Goal: Information Seeking & Learning: Learn about a topic

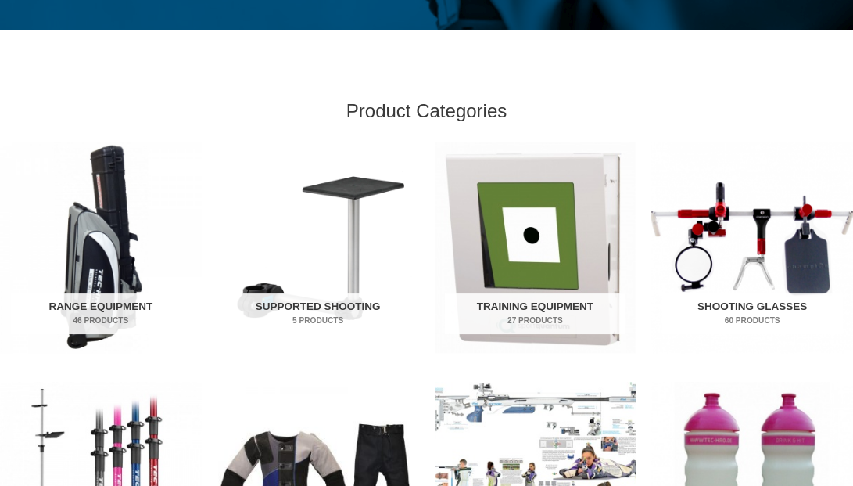
scroll to position [428, 0]
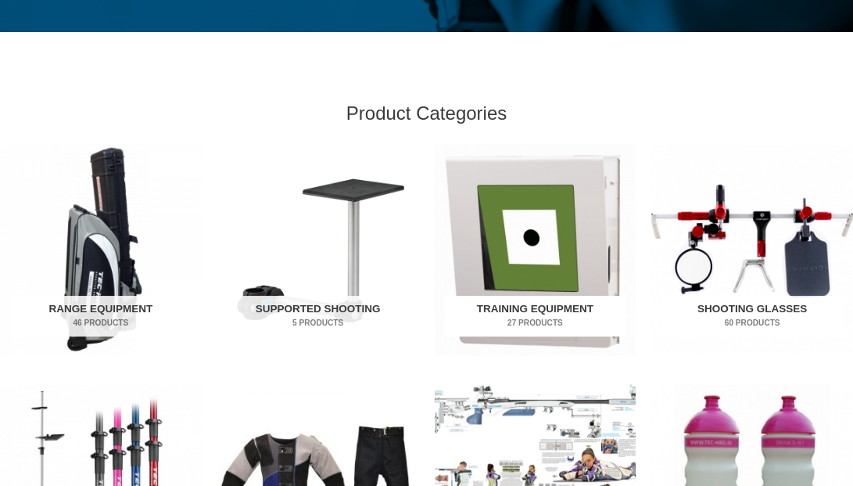
click at [554, 262] on img "Visit product category Training Equipment" at bounding box center [536, 249] width 202 height 211
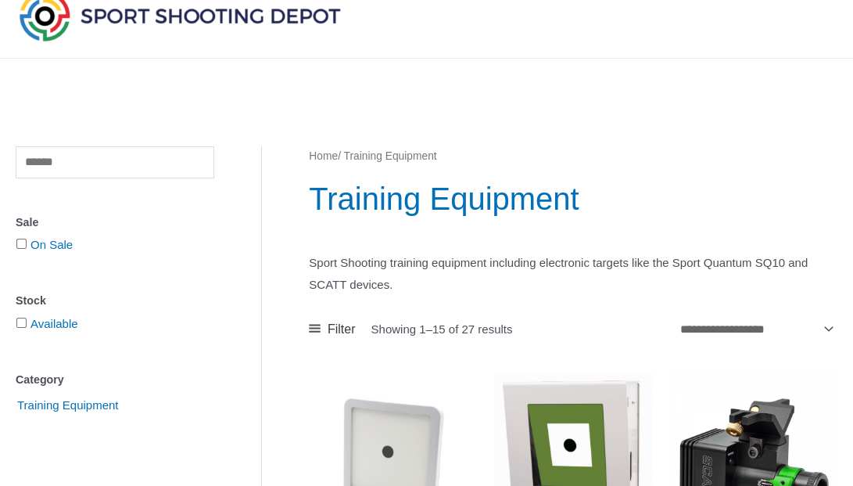
scroll to position [203, 0]
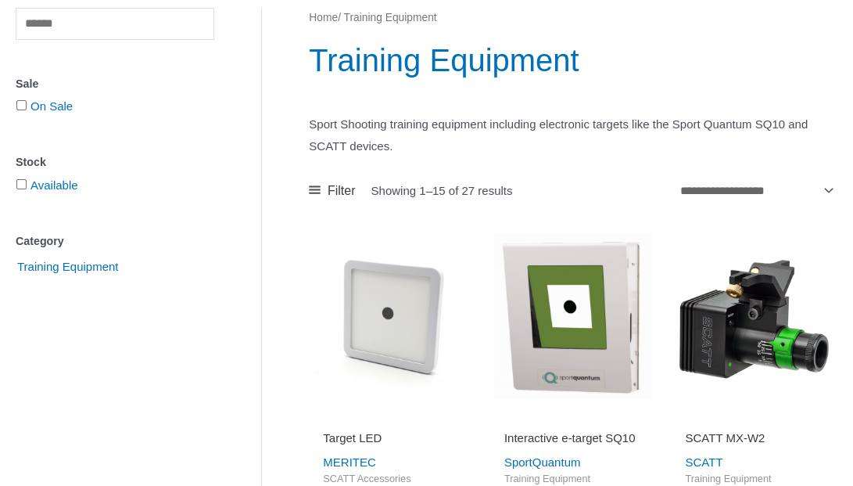
click at [737, 336] on img at bounding box center [754, 316] width 166 height 166
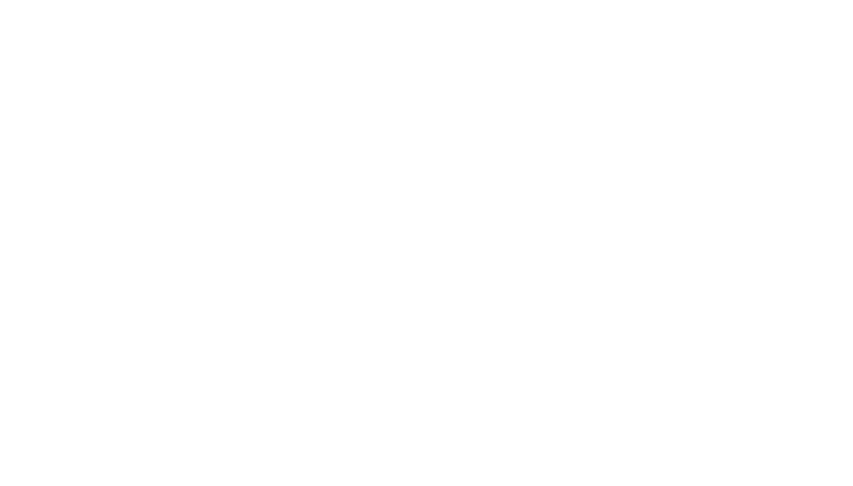
scroll to position [1791, 0]
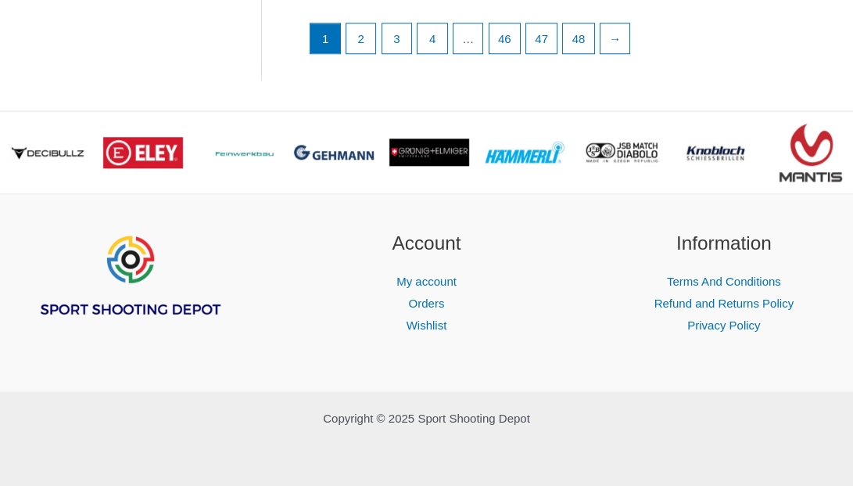
scroll to position [2376, 0]
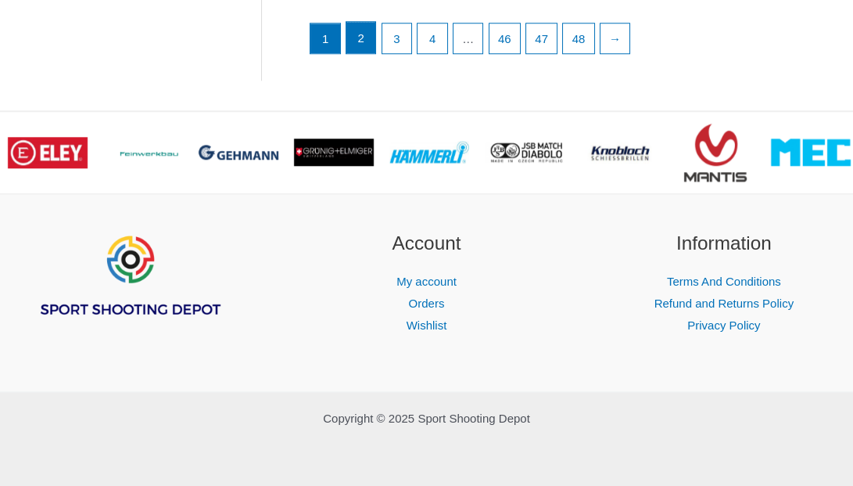
click at [358, 38] on link "2" at bounding box center [361, 37] width 30 height 31
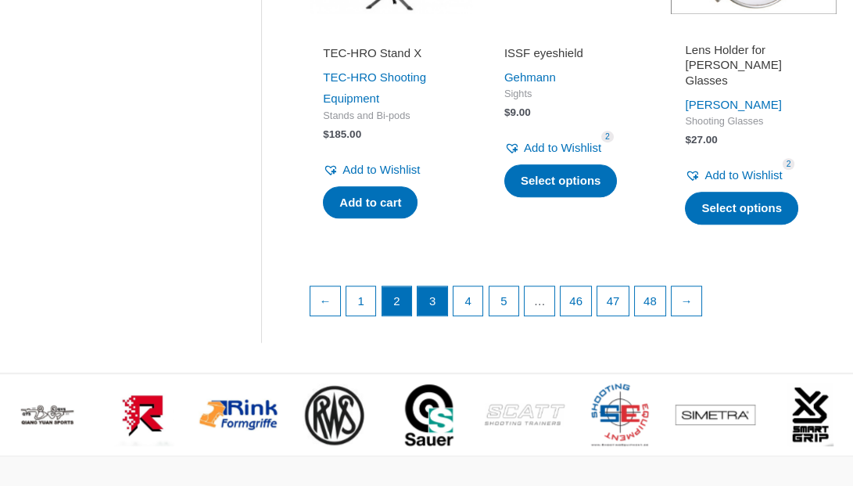
scroll to position [2143, 0]
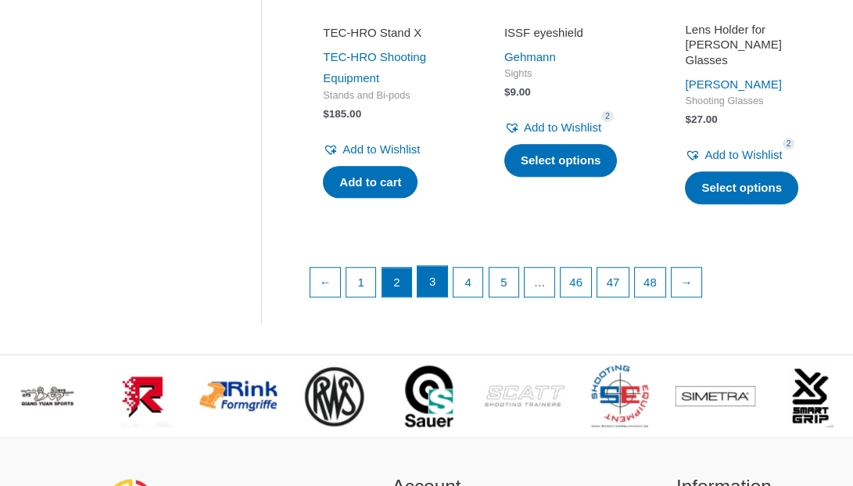
click at [431, 295] on link "3" at bounding box center [433, 281] width 30 height 31
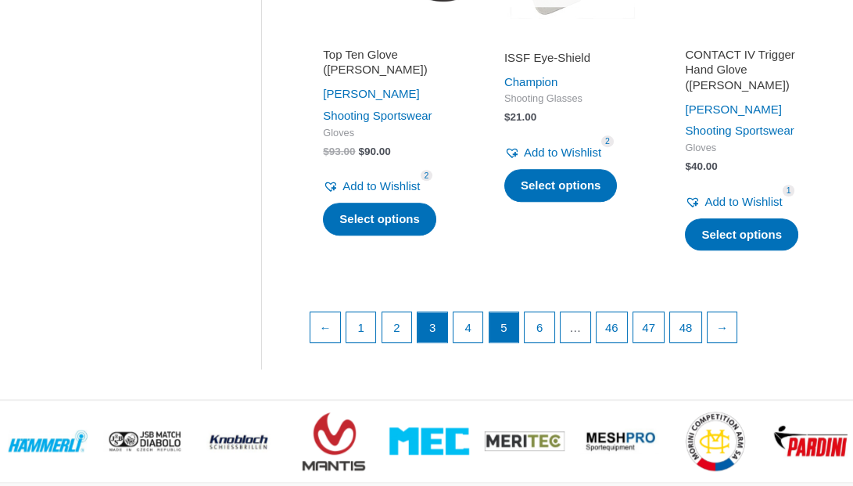
scroll to position [2200, 0]
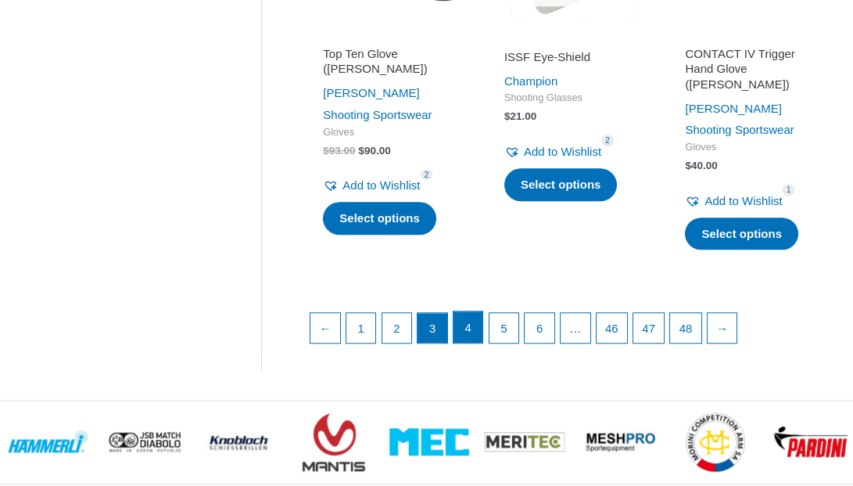
click at [472, 312] on link "4" at bounding box center [469, 326] width 30 height 31
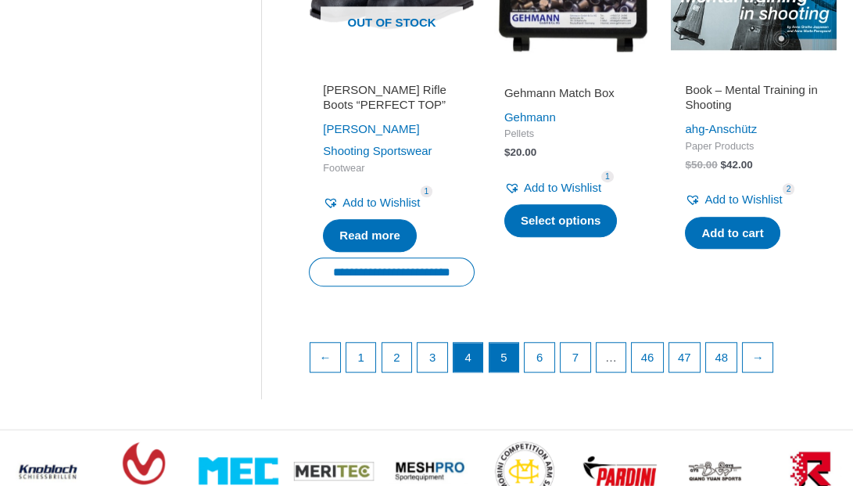
scroll to position [2168, 0]
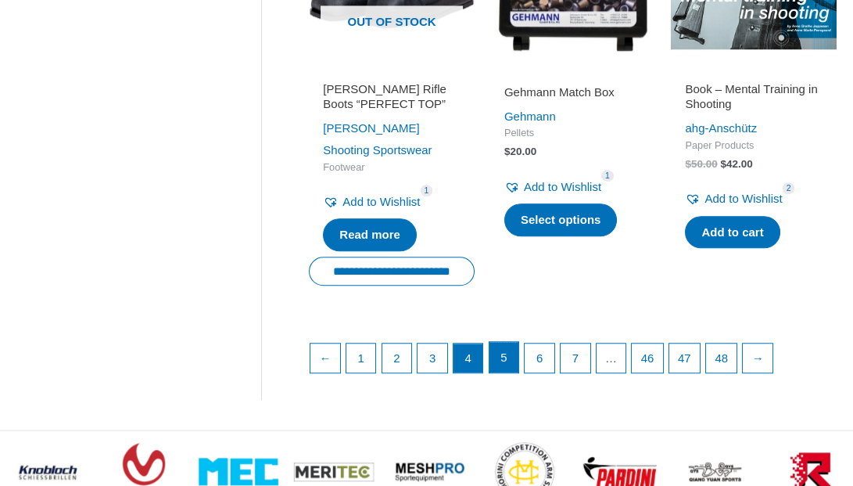
click at [500, 362] on link "5" at bounding box center [504, 357] width 30 height 31
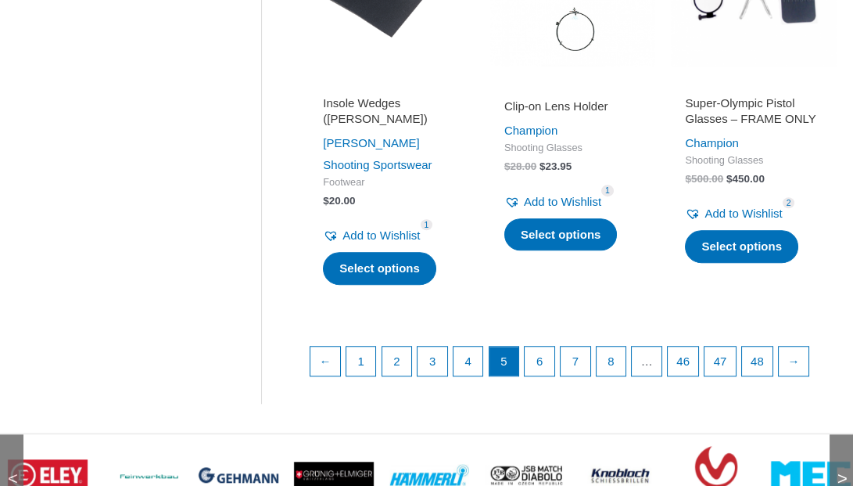
scroll to position [2116, 0]
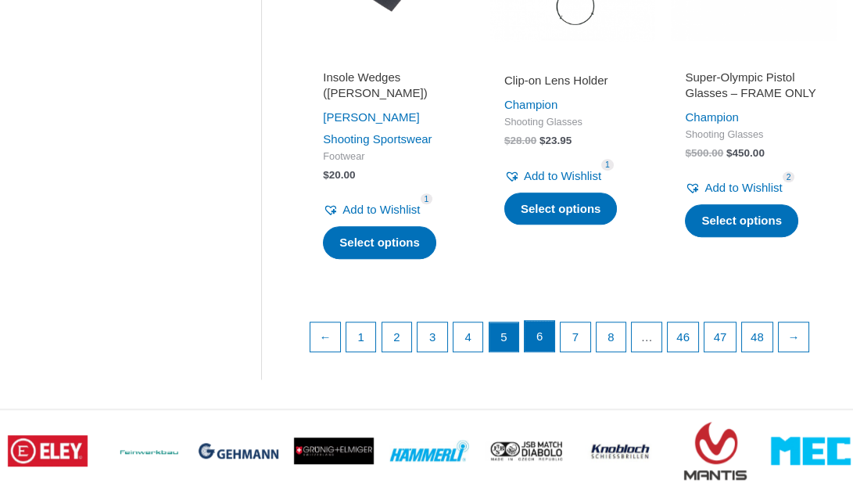
click at [539, 326] on link "6" at bounding box center [540, 336] width 30 height 31
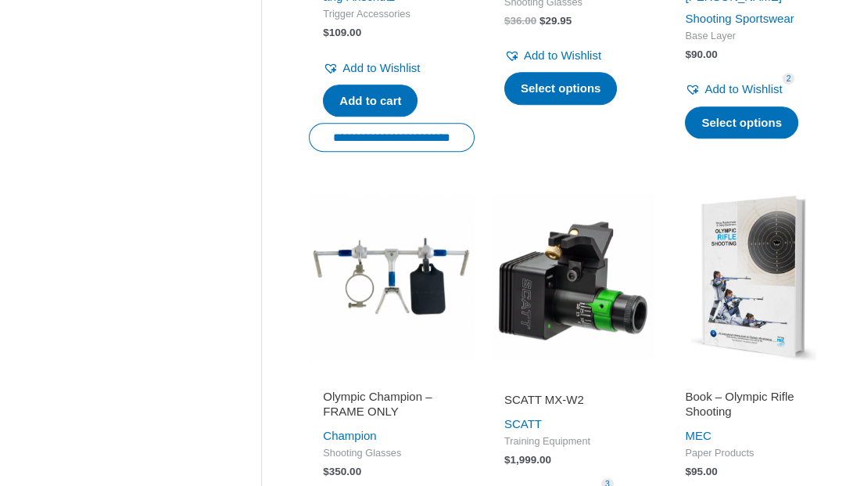
scroll to position [1440, 0]
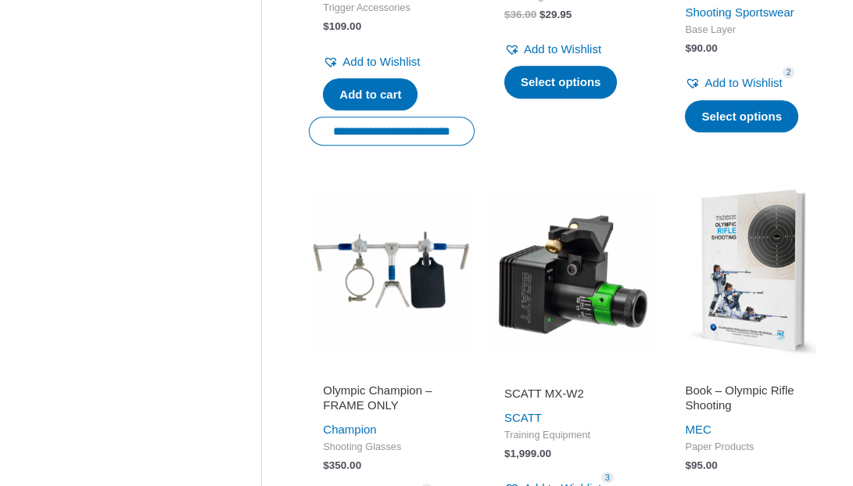
click at [560, 299] on img at bounding box center [573, 271] width 166 height 166
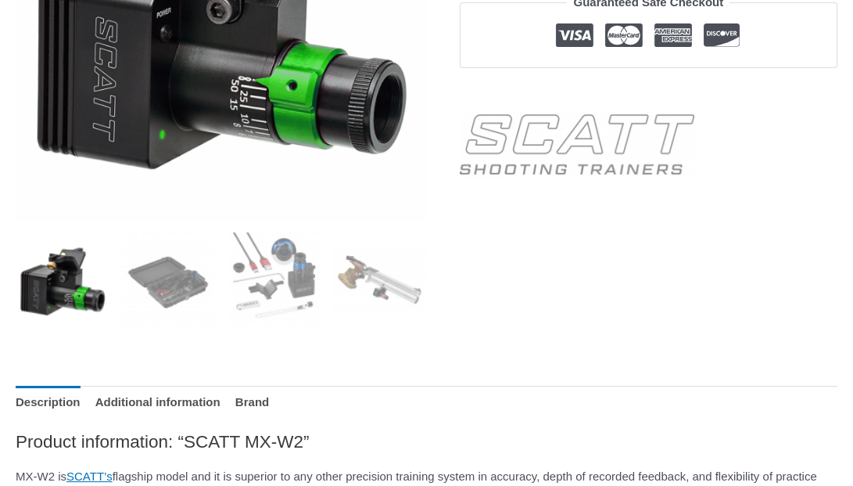
scroll to position [409, 0]
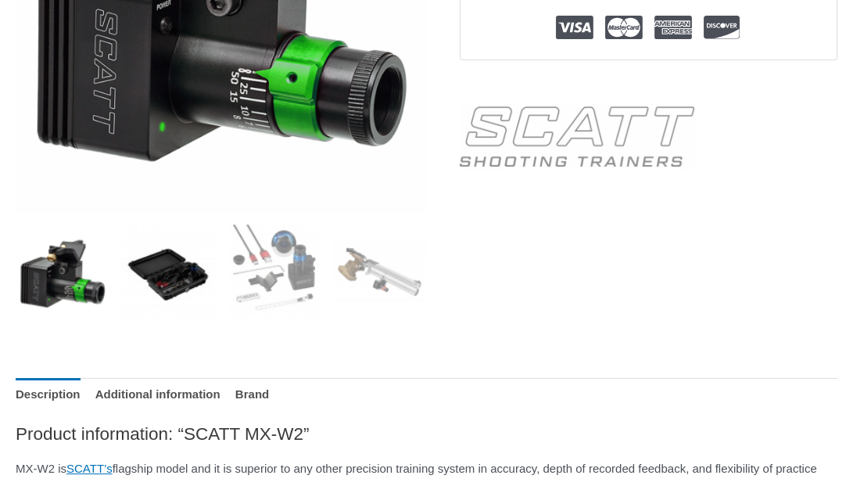
click at [188, 272] on img at bounding box center [168, 271] width 94 height 94
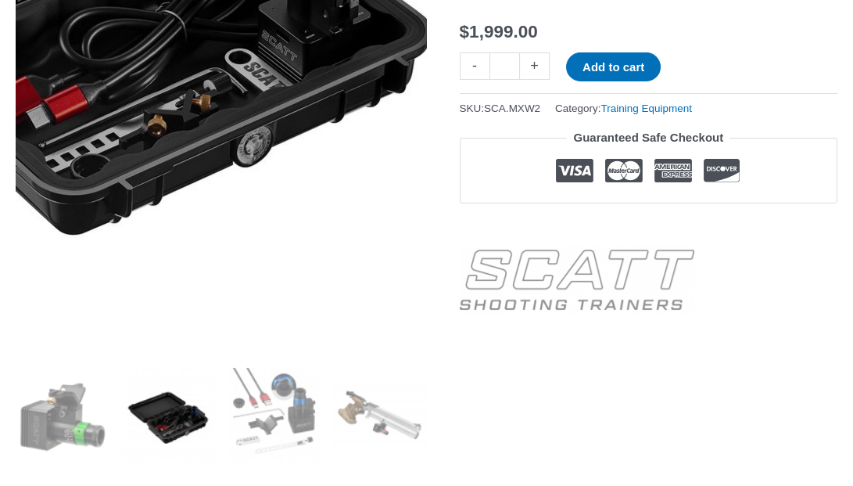
scroll to position [276, 0]
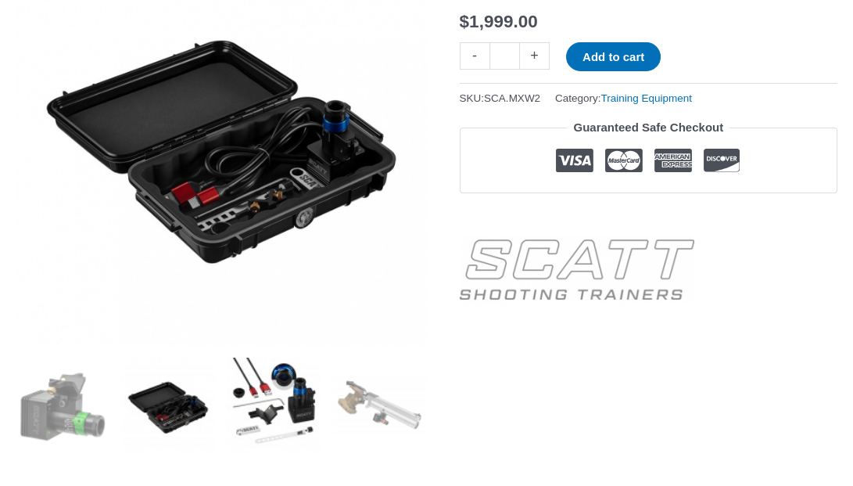
click at [285, 384] on img at bounding box center [274, 404] width 94 height 94
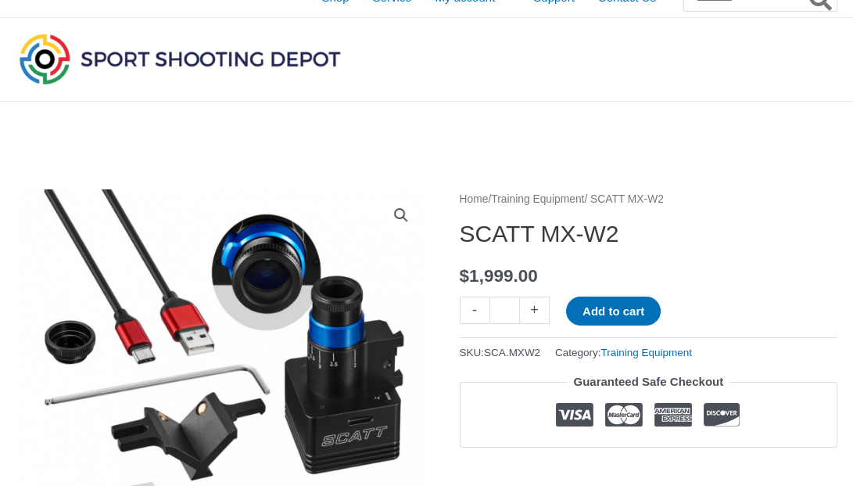
scroll to position [0, 0]
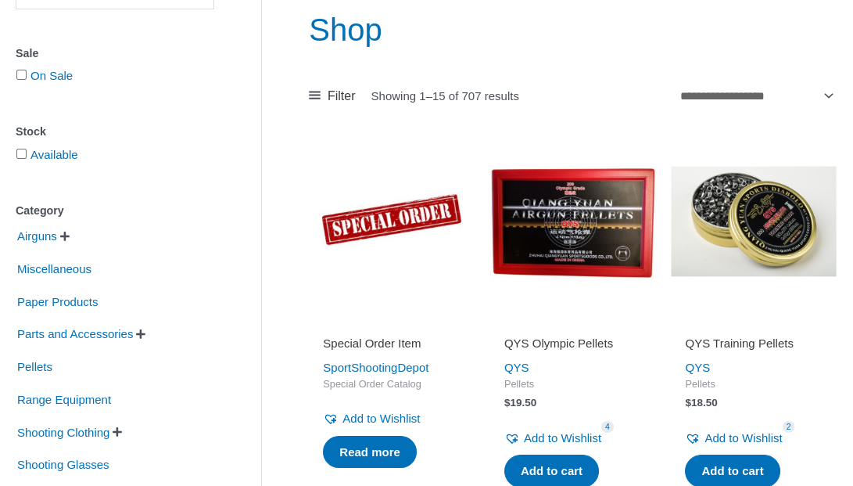
scroll to position [195, 0]
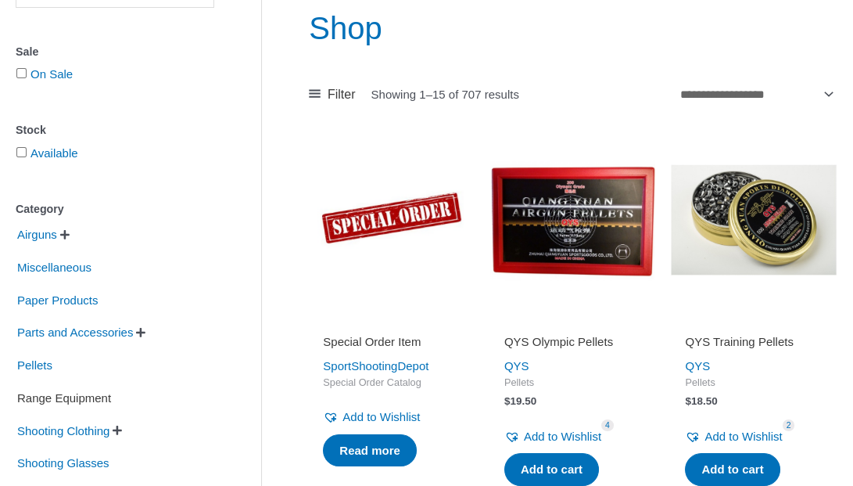
click at [92, 397] on span "Range Equipment" at bounding box center [64, 398] width 97 height 27
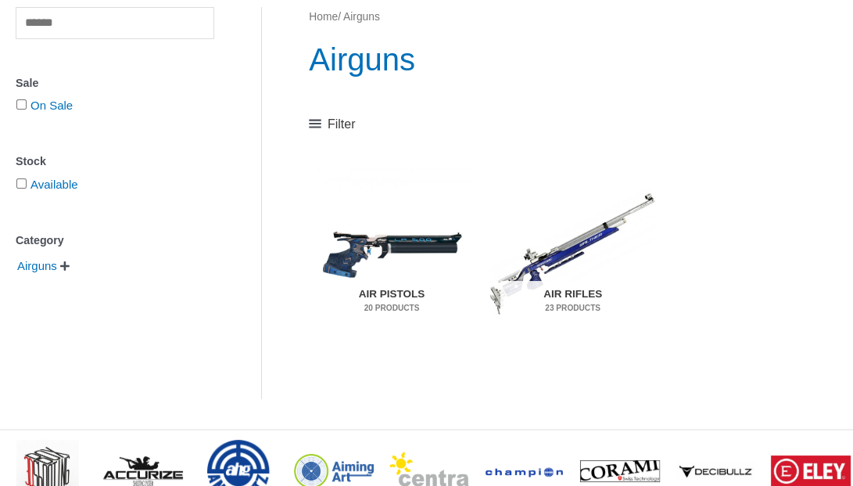
scroll to position [203, 0]
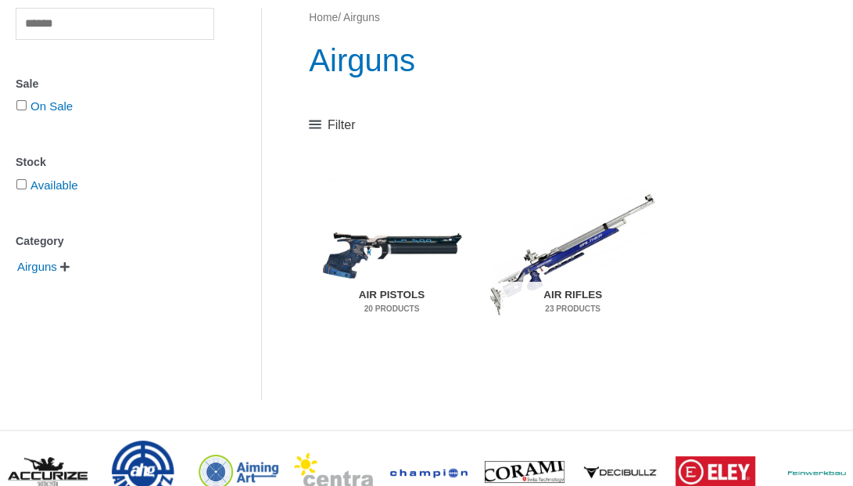
click at [418, 260] on img "Visit product category Air Pistols" at bounding box center [392, 254] width 166 height 175
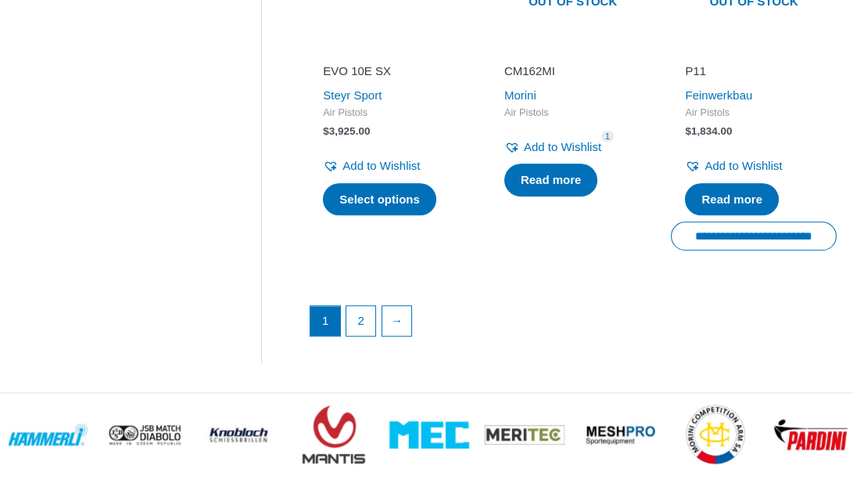
scroll to position [2239, 0]
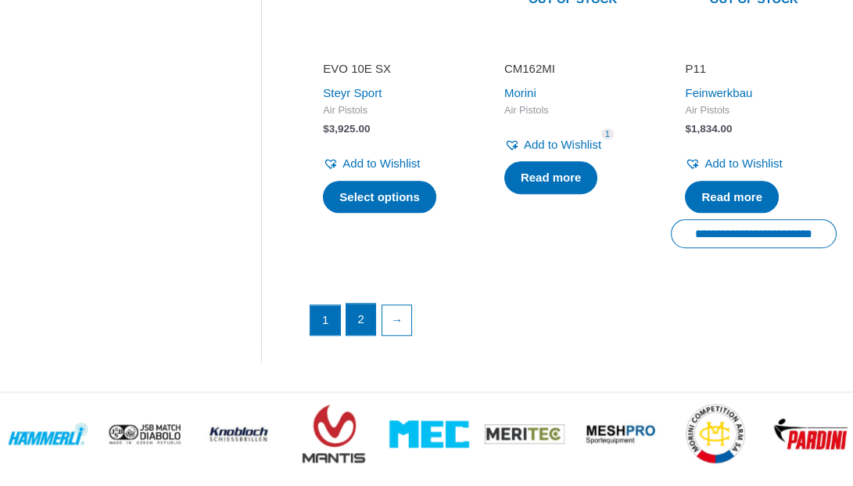
click at [360, 322] on link "2" at bounding box center [361, 318] width 30 height 31
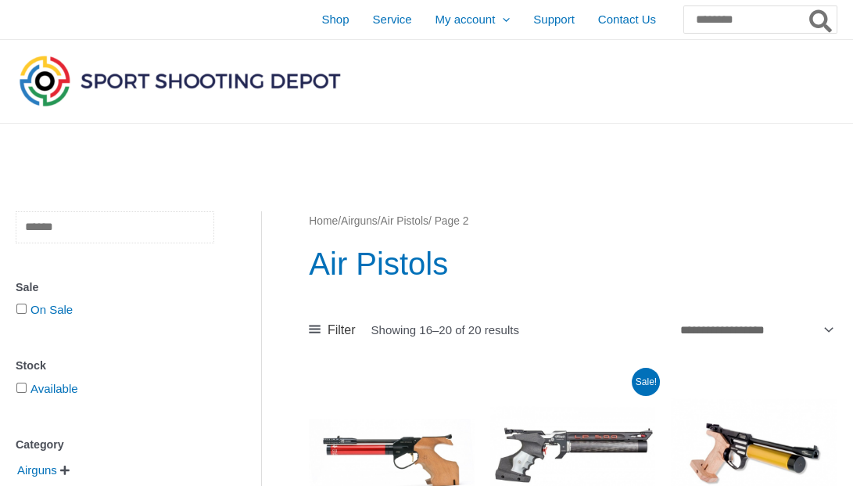
click at [16, 221] on input "text" at bounding box center [115, 227] width 199 height 32
click at [23, 227] on input "text" at bounding box center [115, 227] width 199 height 32
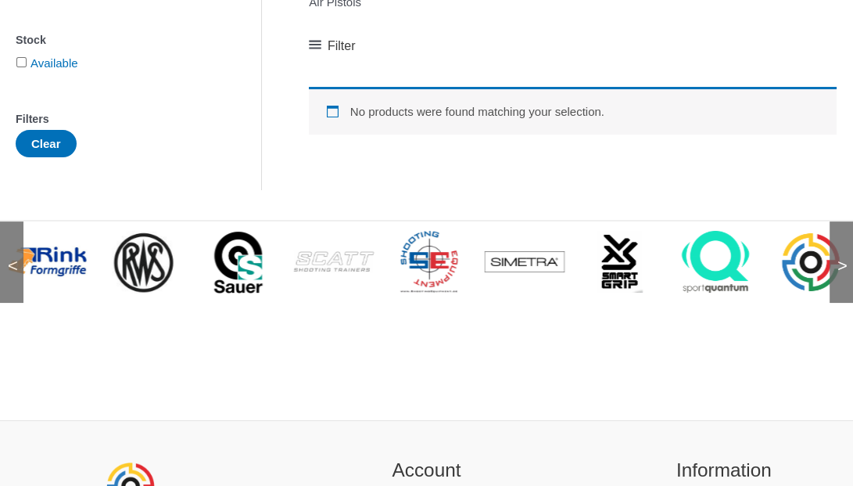
scroll to position [326, 0]
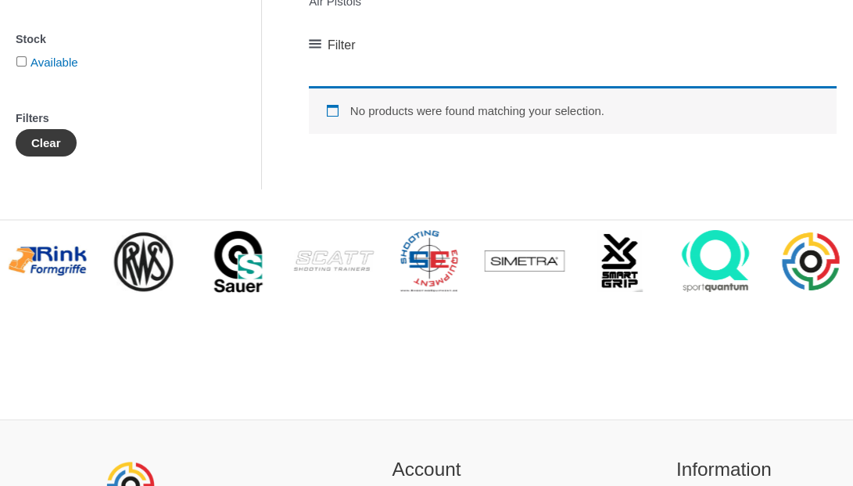
type input "**********"
click at [45, 147] on button "Clear" at bounding box center [46, 142] width 61 height 27
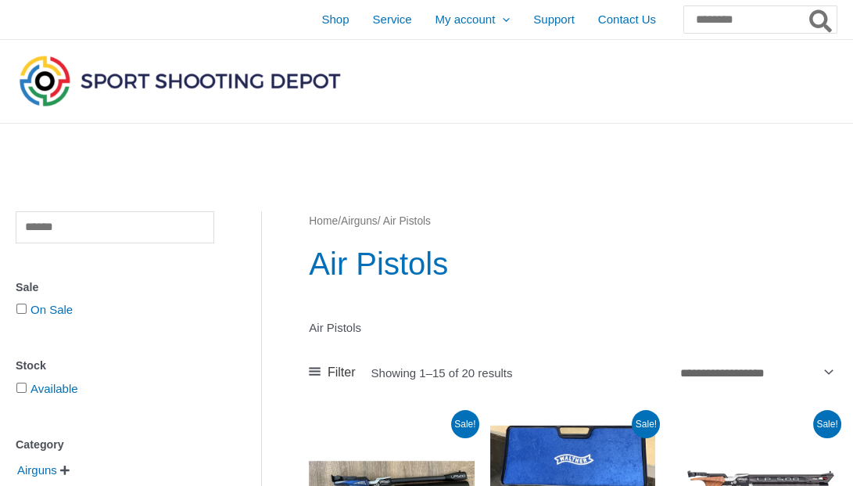
scroll to position [326, 0]
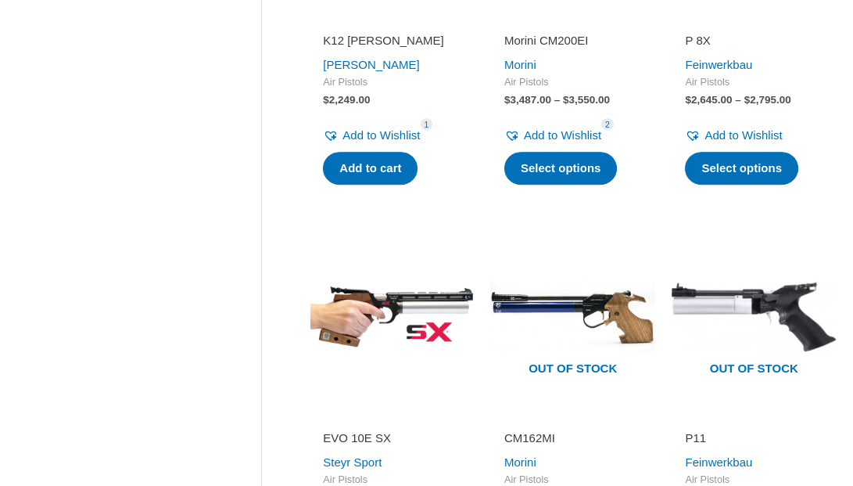
scroll to position [1927, 0]
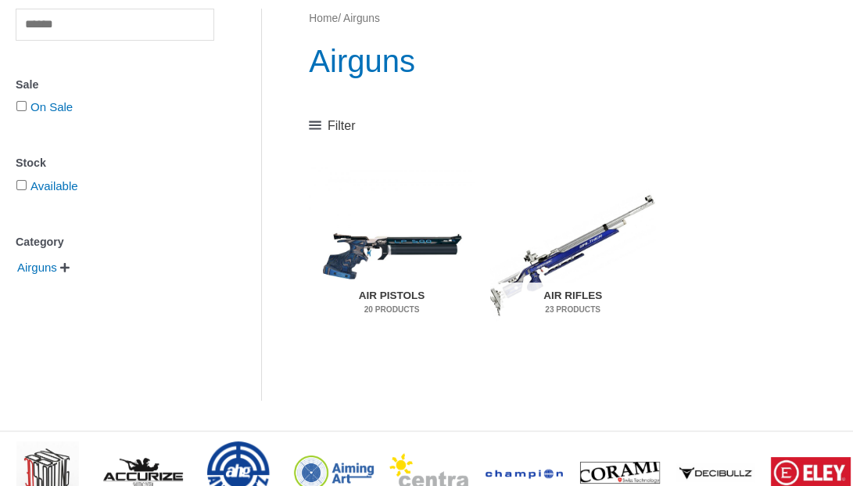
scroll to position [203, 0]
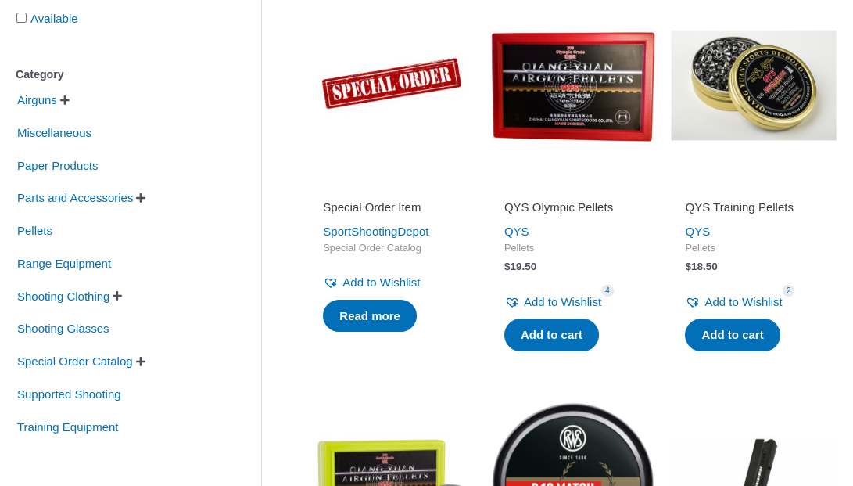
scroll to position [328, 0]
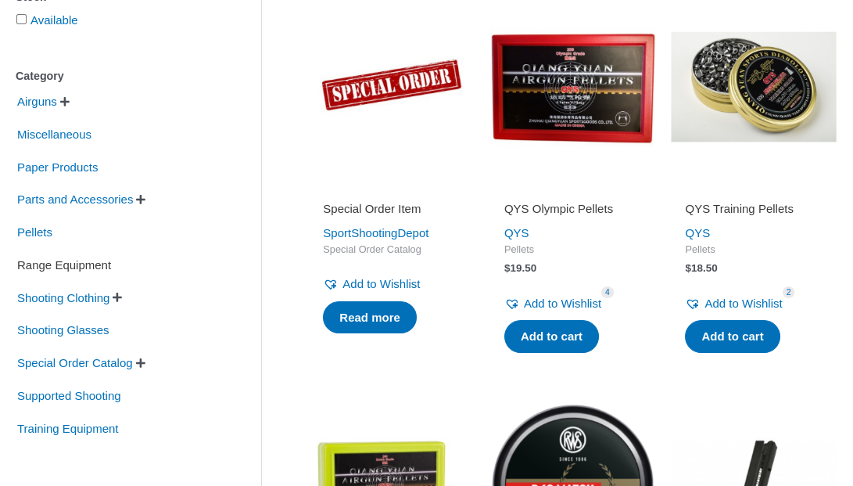
click at [89, 266] on span "Range Equipment" at bounding box center [64, 265] width 97 height 27
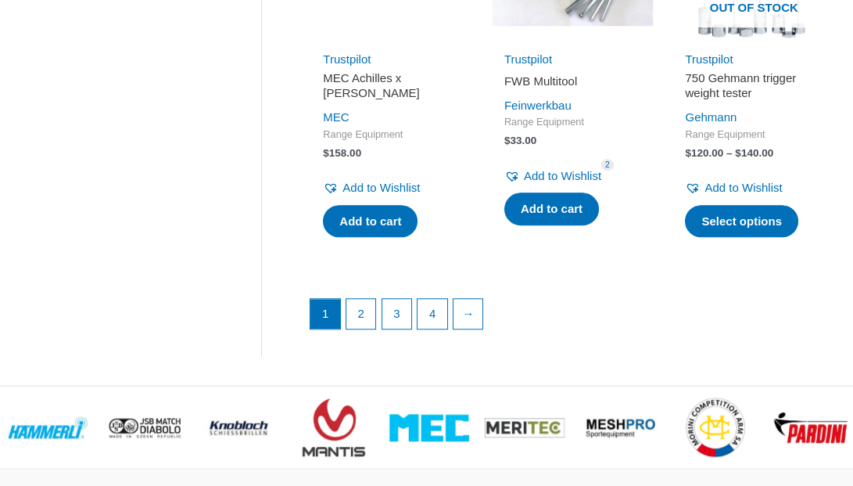
scroll to position [2169, 0]
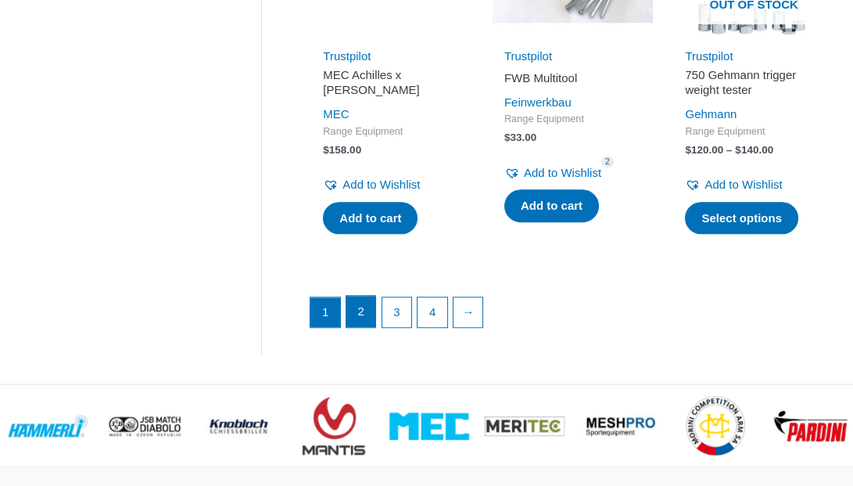
click at [356, 299] on link "2" at bounding box center [361, 311] width 30 height 31
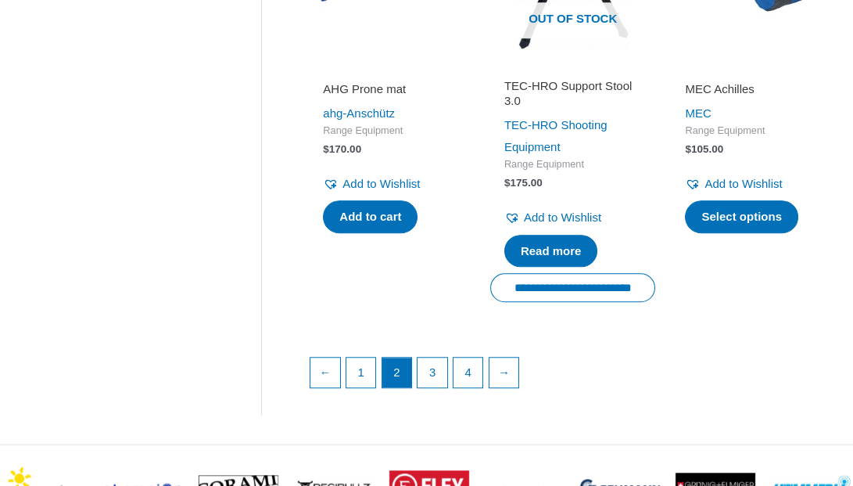
scroll to position [2210, 0]
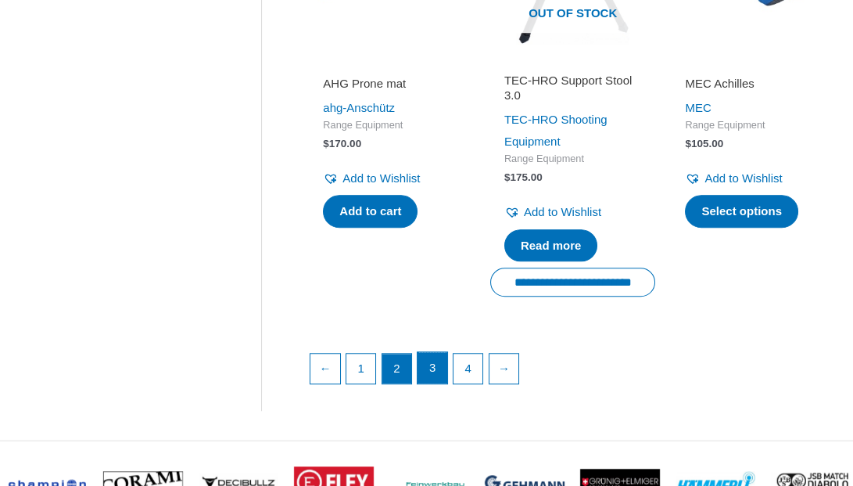
click at [429, 352] on link "3" at bounding box center [433, 367] width 30 height 31
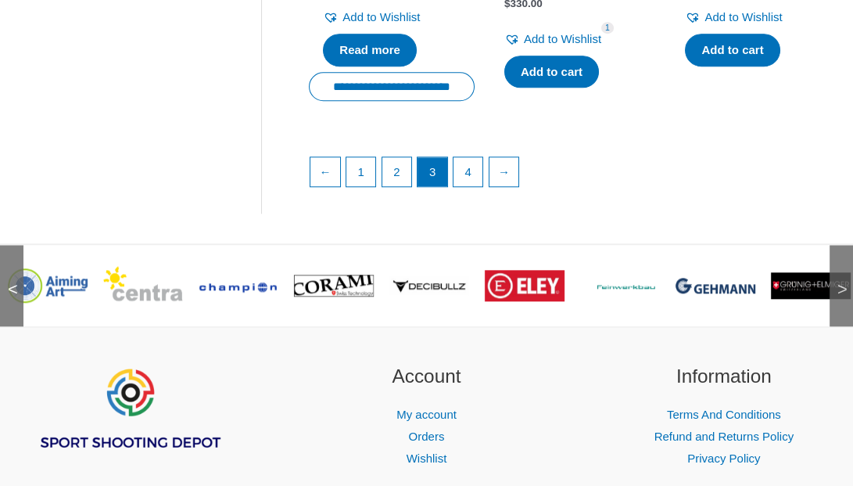
scroll to position [2345, 0]
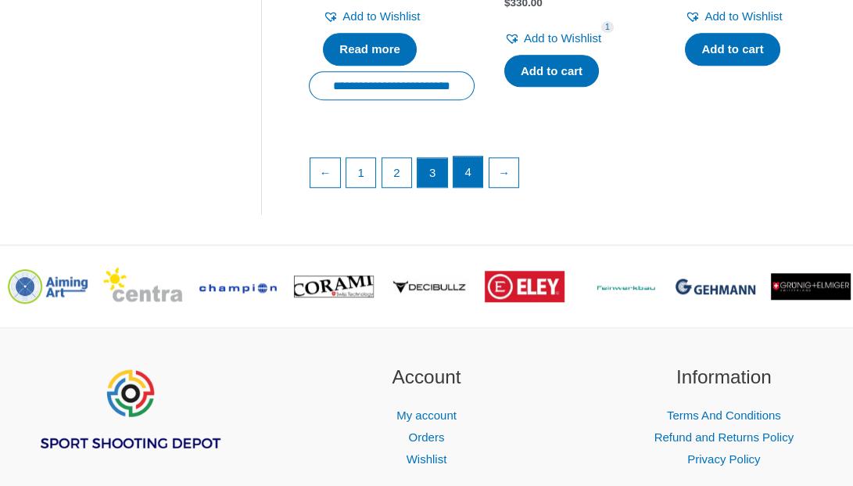
click at [475, 183] on link "4" at bounding box center [469, 171] width 30 height 31
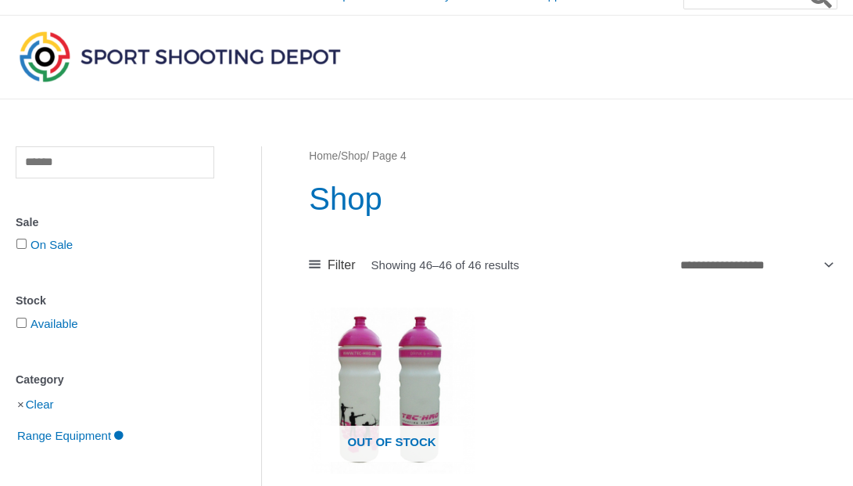
scroll to position [29, 0]
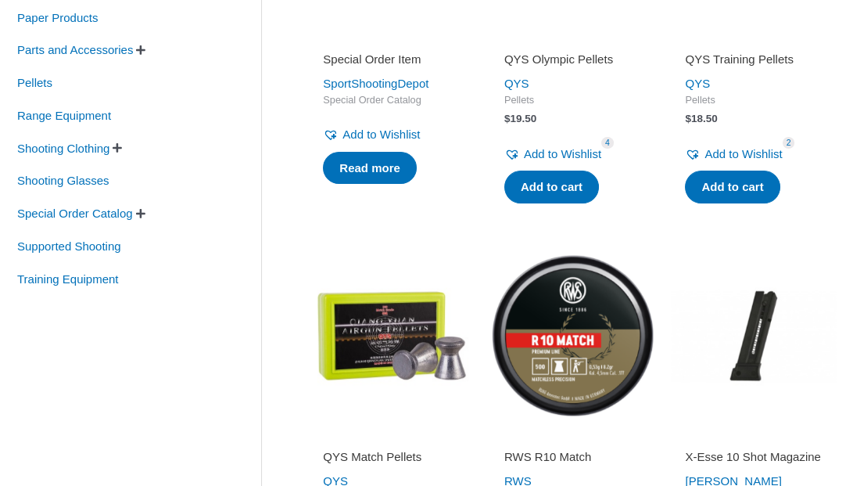
scroll to position [478, 0]
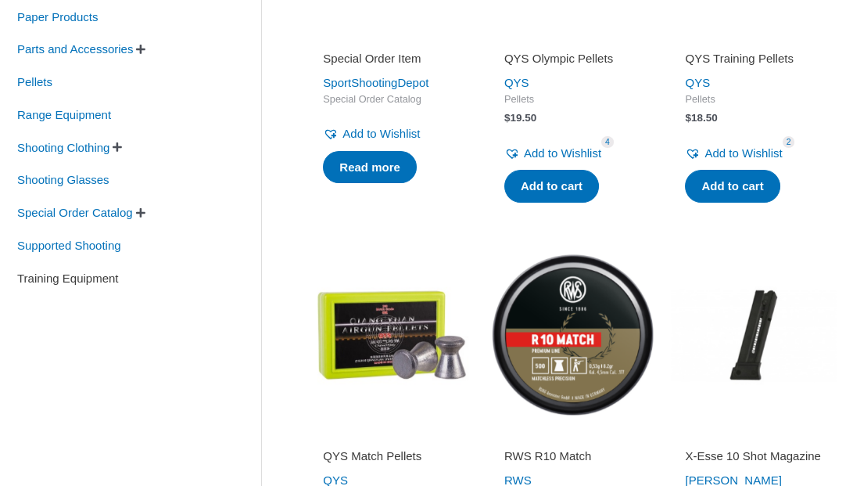
click at [109, 272] on span "Training Equipment" at bounding box center [68, 278] width 105 height 27
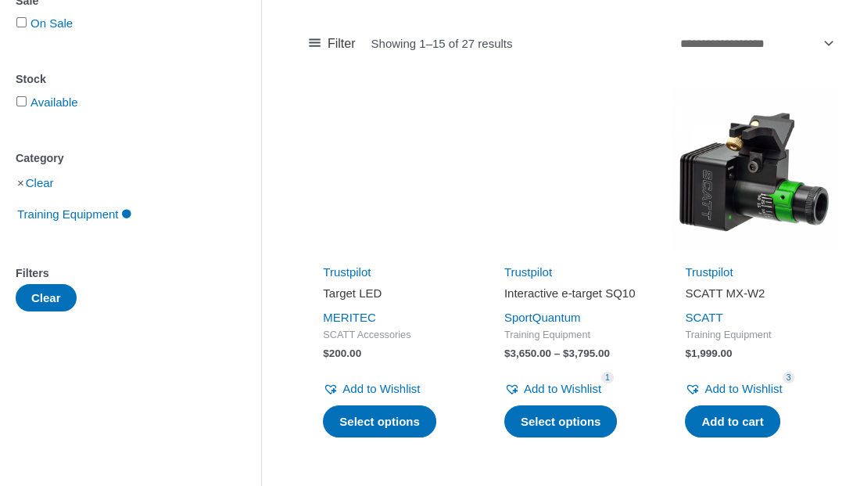
scroll to position [244, 0]
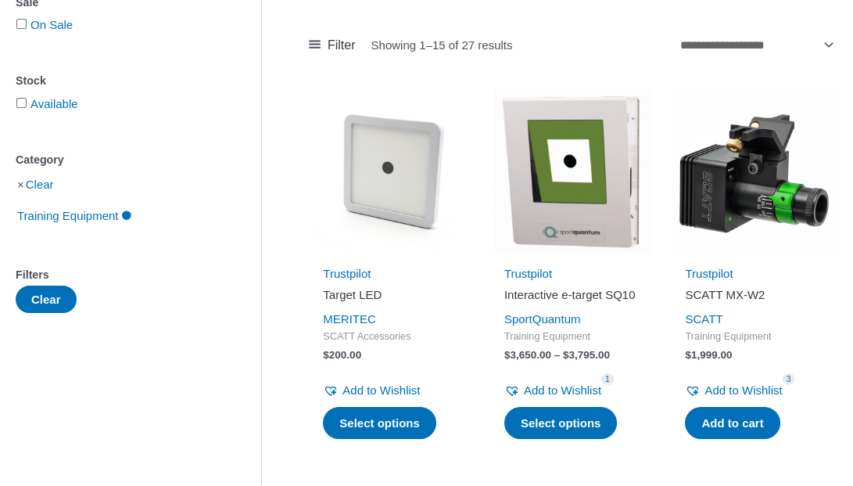
click at [738, 174] on img at bounding box center [754, 171] width 166 height 166
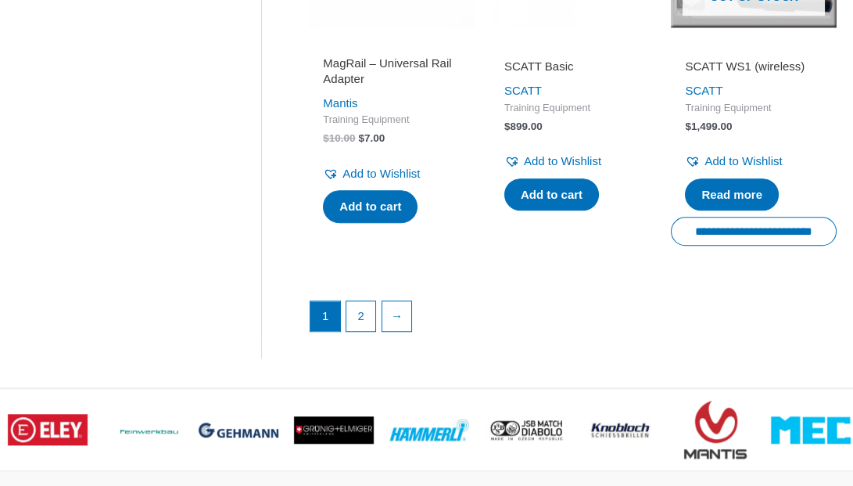
scroll to position [2164, 0]
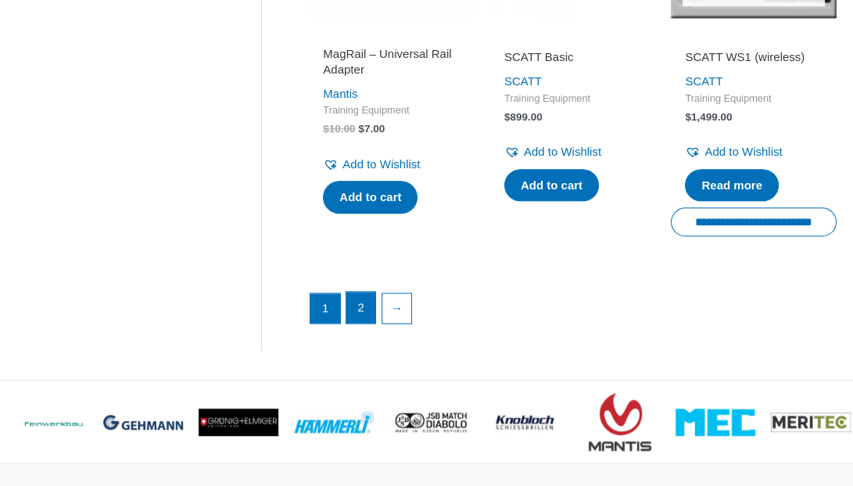
click at [359, 314] on link "2" at bounding box center [361, 307] width 30 height 31
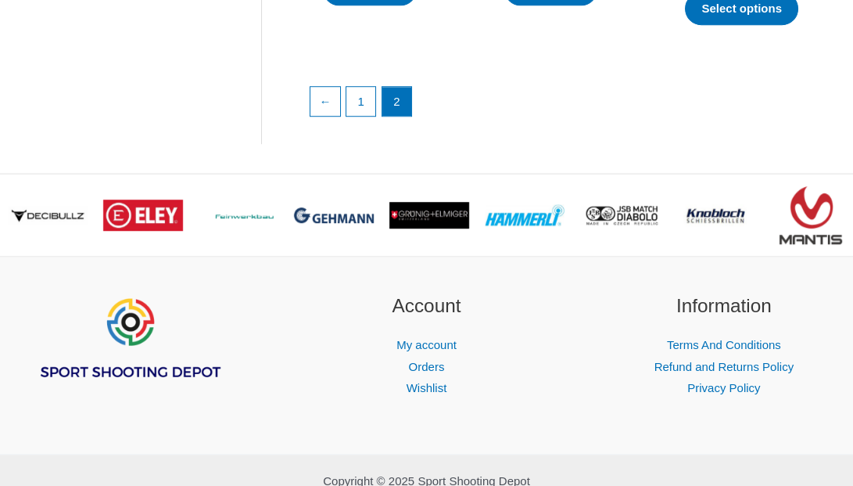
scroll to position [1944, 0]
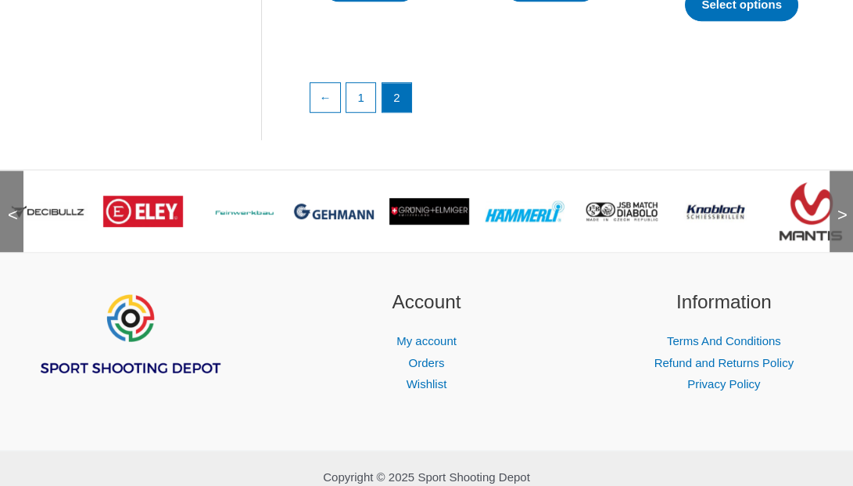
click at [10, 207] on span "<" at bounding box center [8, 200] width 16 height 16
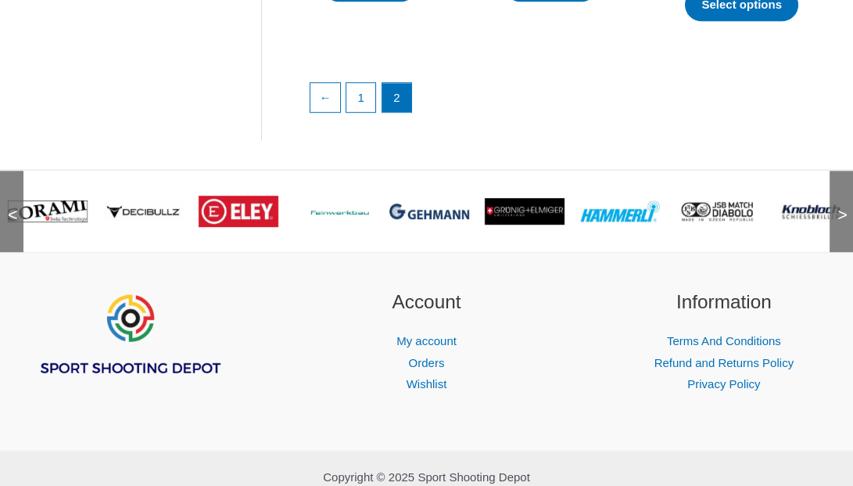
click at [10, 207] on span "<" at bounding box center [8, 200] width 16 height 16
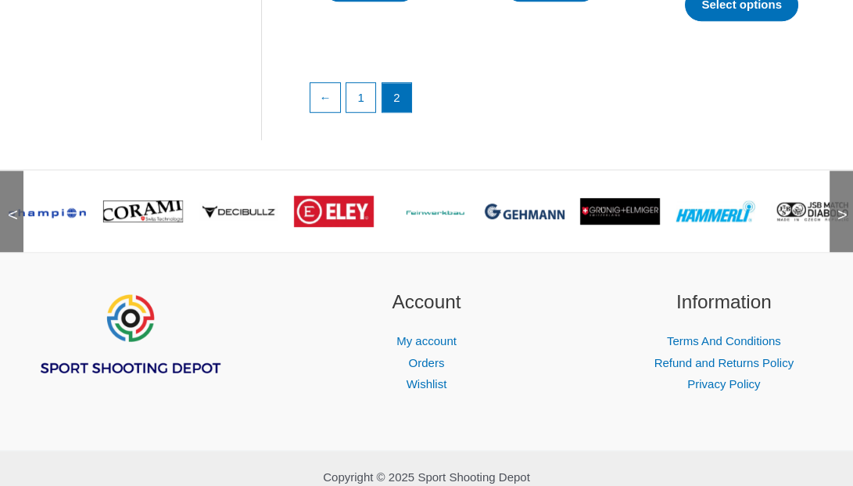
click at [10, 207] on span "<" at bounding box center [8, 200] width 16 height 16
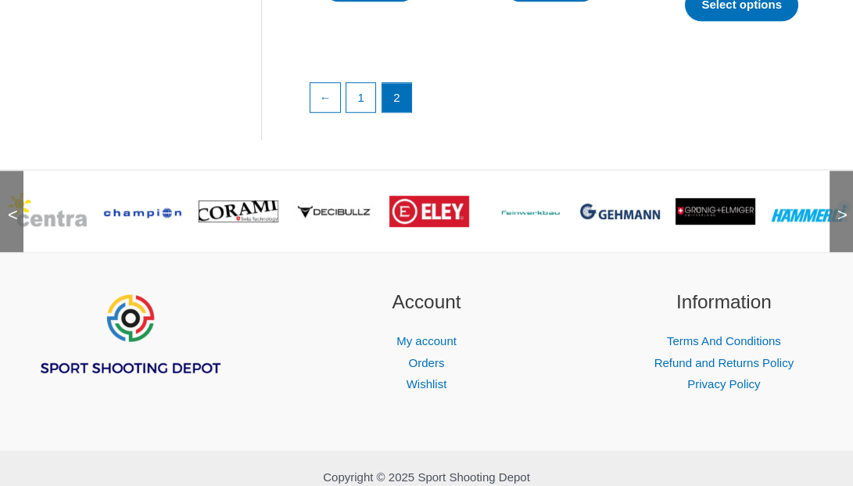
click at [10, 207] on span "<" at bounding box center [8, 200] width 16 height 16
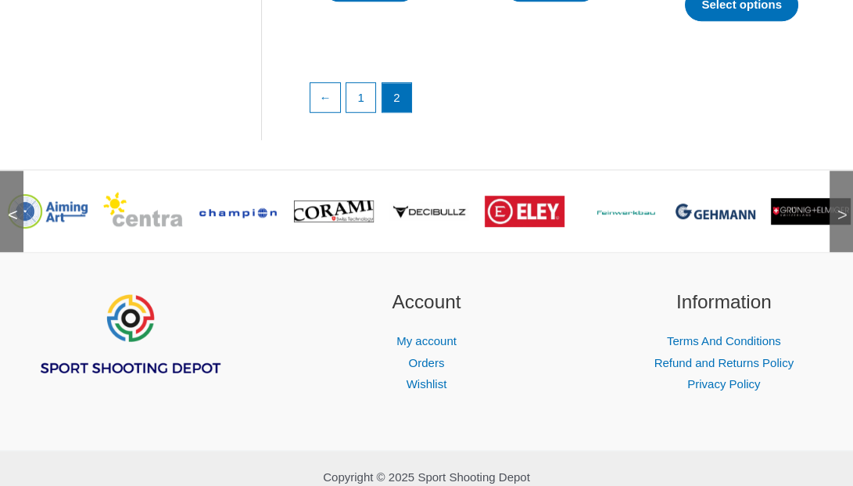
click at [10, 207] on span "<" at bounding box center [8, 200] width 16 height 16
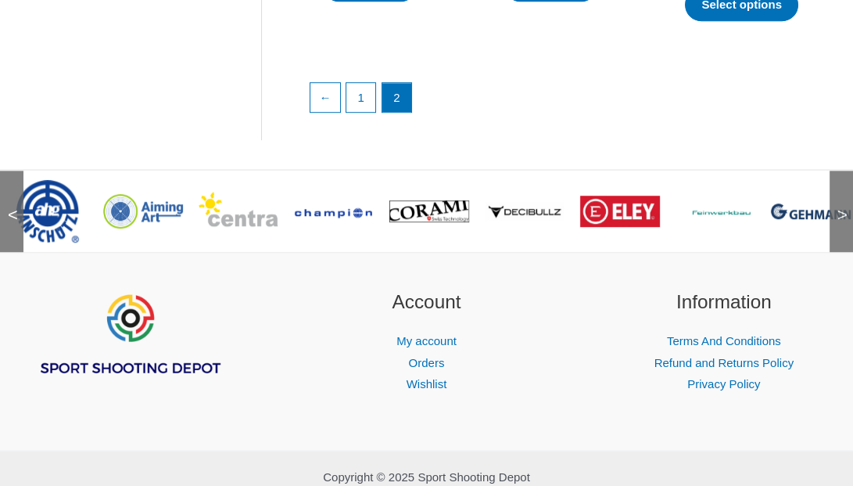
click at [10, 207] on span "<" at bounding box center [8, 200] width 16 height 16
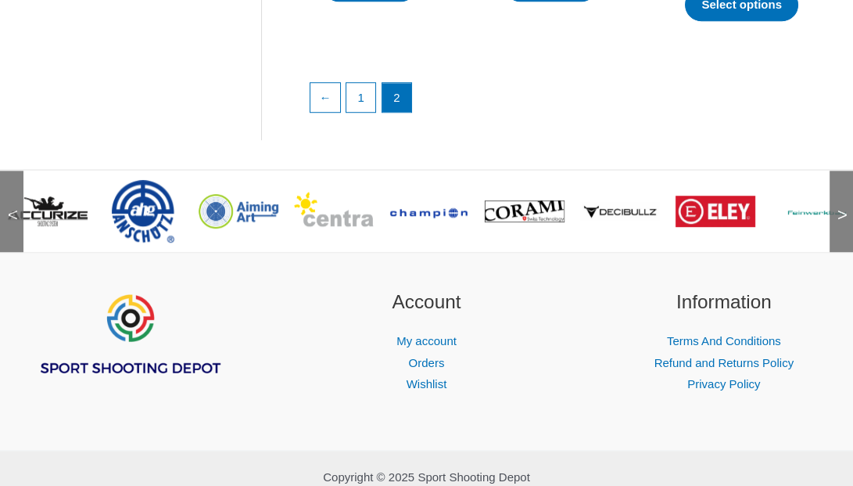
click at [10, 207] on span "<" at bounding box center [8, 200] width 16 height 16
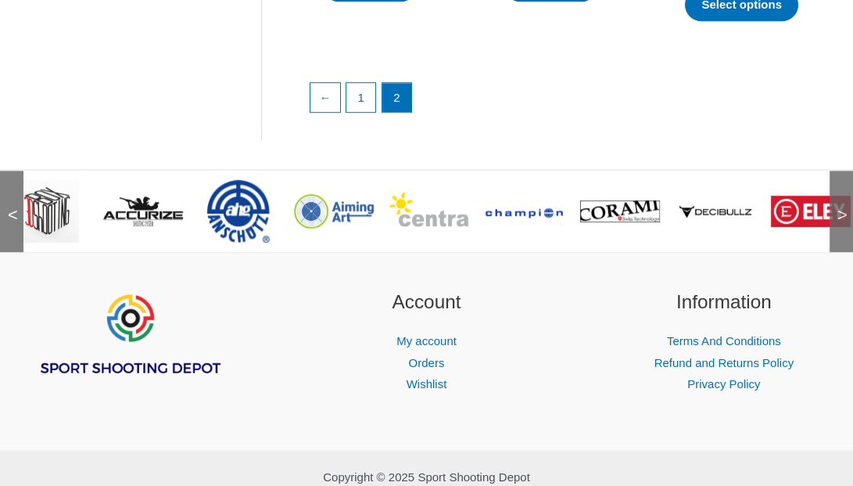
click at [10, 207] on span "<" at bounding box center [8, 200] width 16 height 16
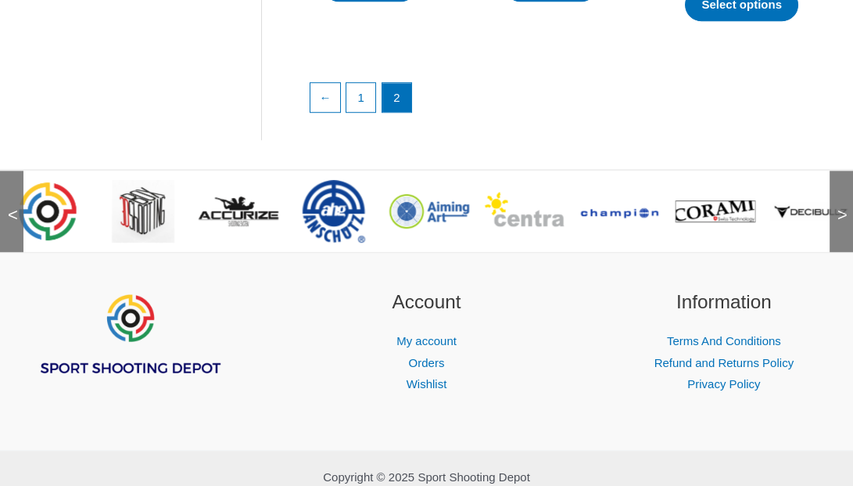
click at [10, 207] on span "<" at bounding box center [8, 200] width 16 height 16
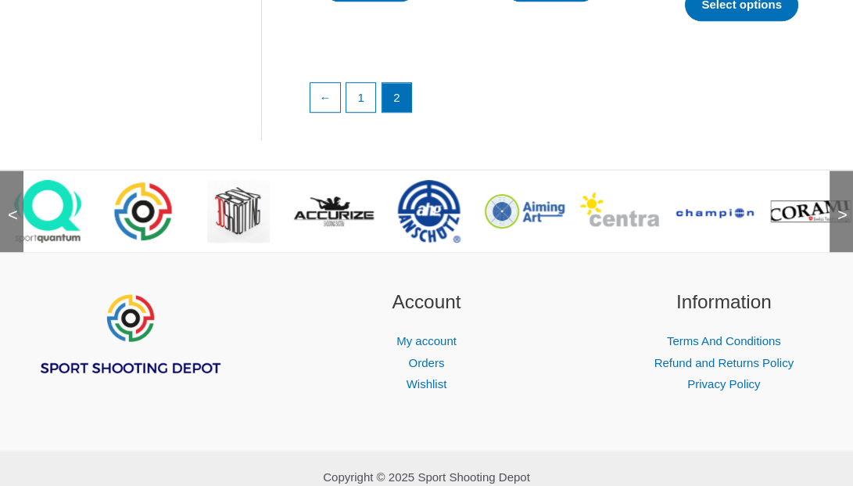
click at [10, 207] on span "<" at bounding box center [8, 200] width 16 height 16
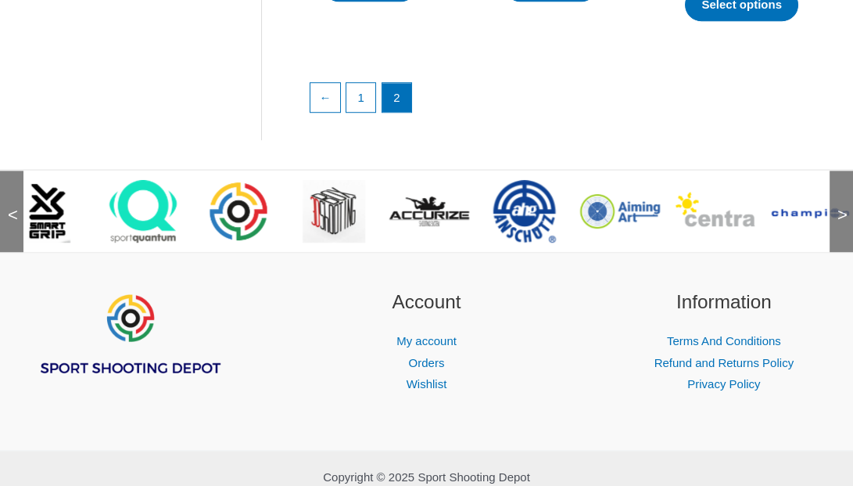
click at [10, 207] on span "<" at bounding box center [8, 200] width 16 height 16
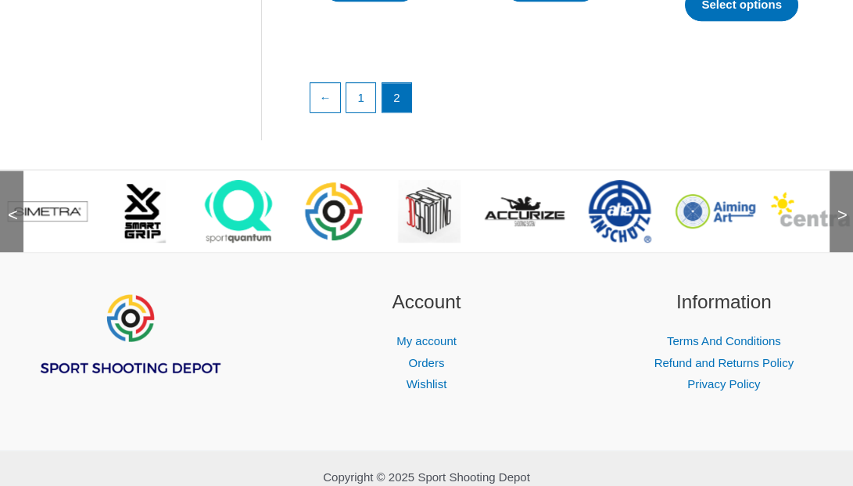
click at [10, 207] on span "<" at bounding box center [8, 200] width 16 height 16
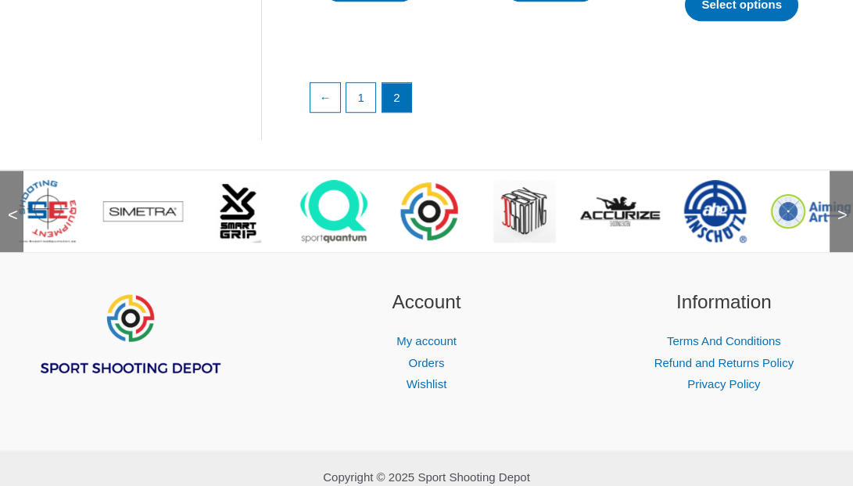
click at [10, 207] on span "<" at bounding box center [8, 200] width 16 height 16
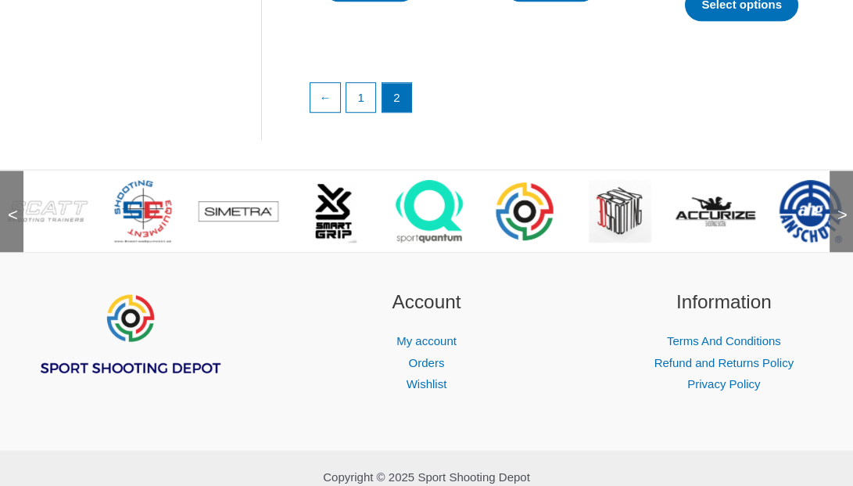
click at [10, 207] on span "<" at bounding box center [8, 200] width 16 height 16
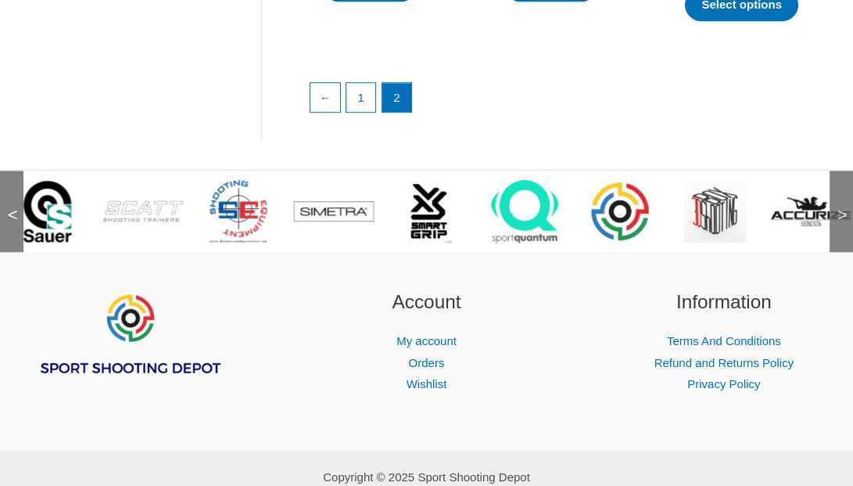
click at [10, 207] on span "<" at bounding box center [8, 200] width 16 height 16
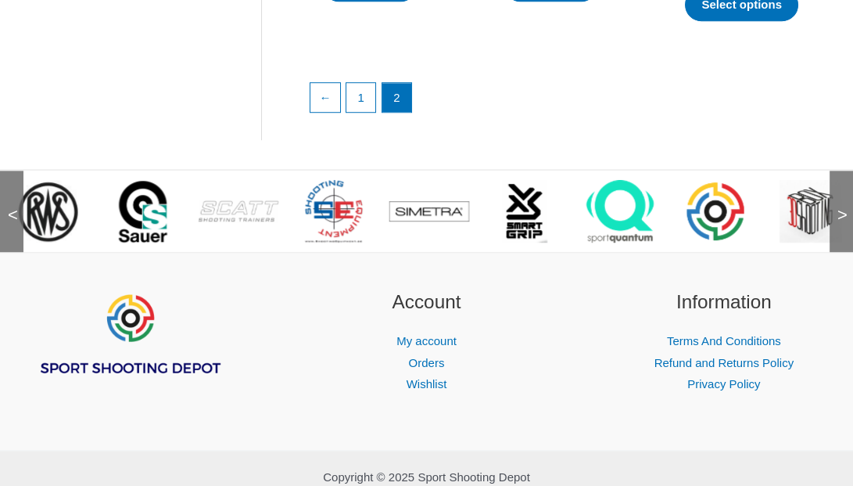
click at [10, 207] on span "<" at bounding box center [8, 200] width 16 height 16
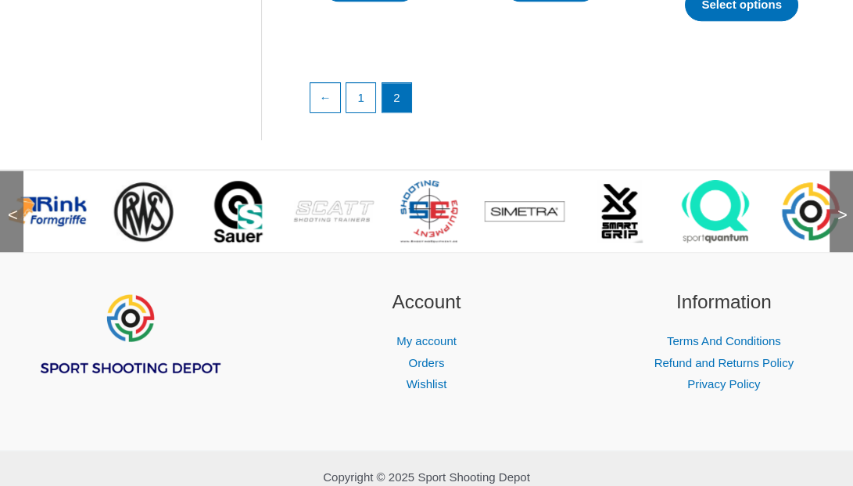
click at [10, 207] on span "<" at bounding box center [8, 200] width 16 height 16
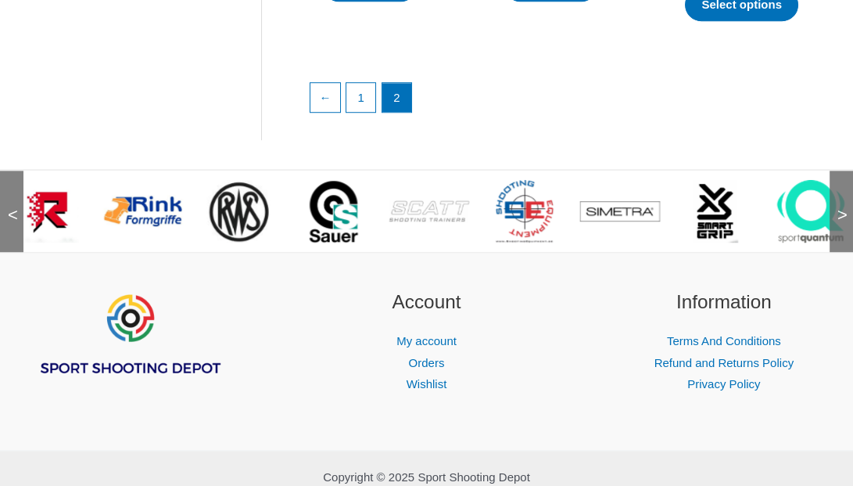
click at [10, 207] on span "<" at bounding box center [8, 200] width 16 height 16
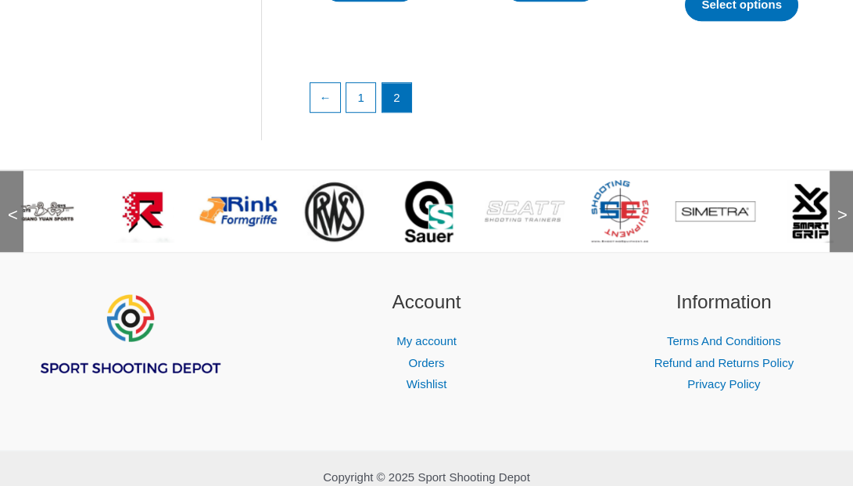
click at [10, 207] on span "<" at bounding box center [8, 200] width 16 height 16
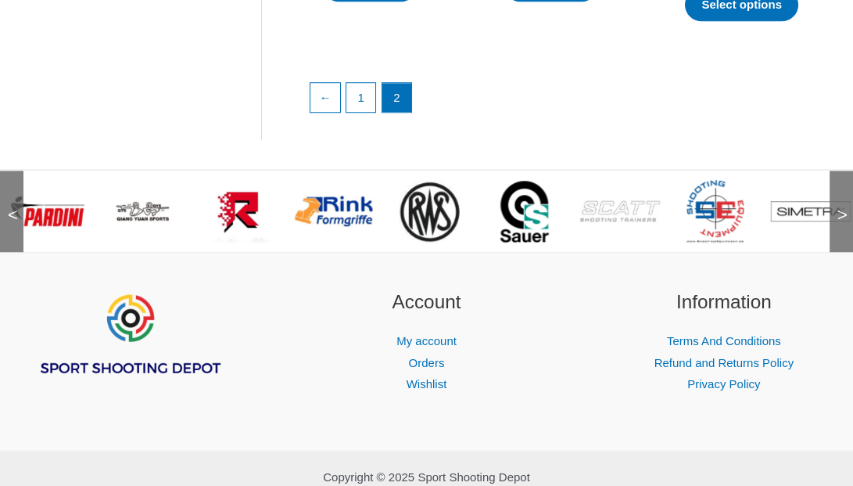
click at [10, 207] on span "<" at bounding box center [8, 200] width 16 height 16
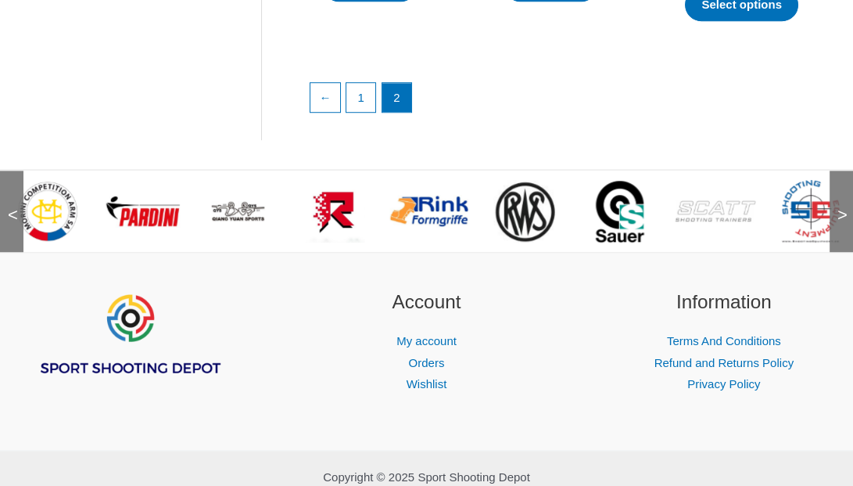
click at [10, 207] on span "<" at bounding box center [8, 200] width 16 height 16
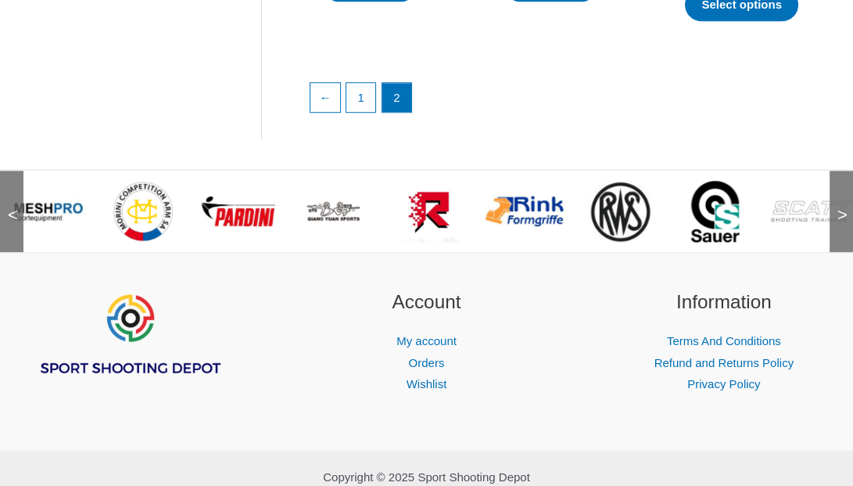
click at [10, 207] on span "<" at bounding box center [8, 200] width 16 height 16
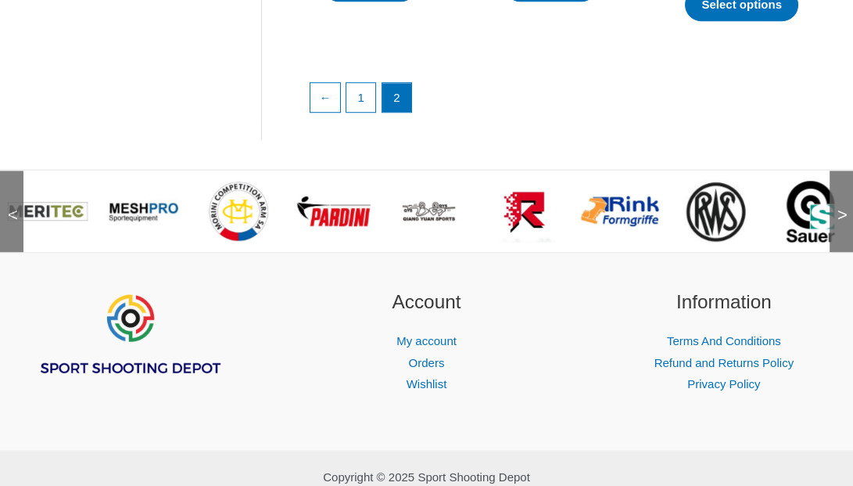
click at [10, 207] on span "<" at bounding box center [8, 200] width 16 height 16
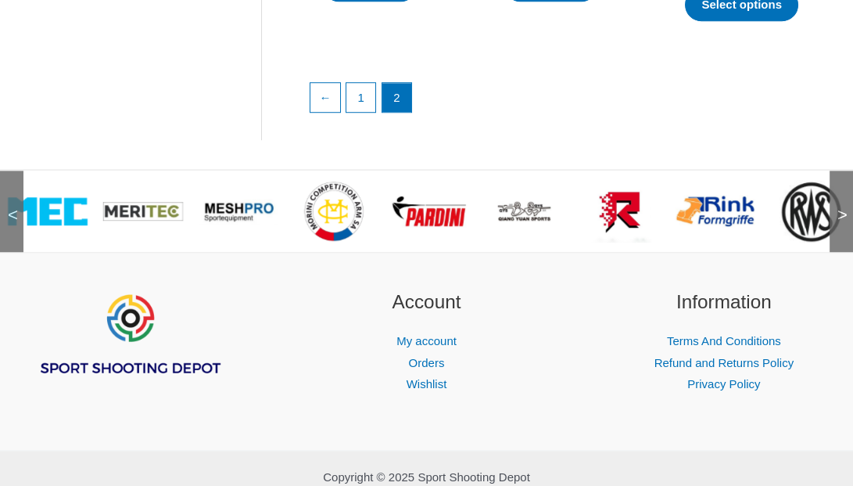
click at [10, 207] on span "<" at bounding box center [8, 200] width 16 height 16
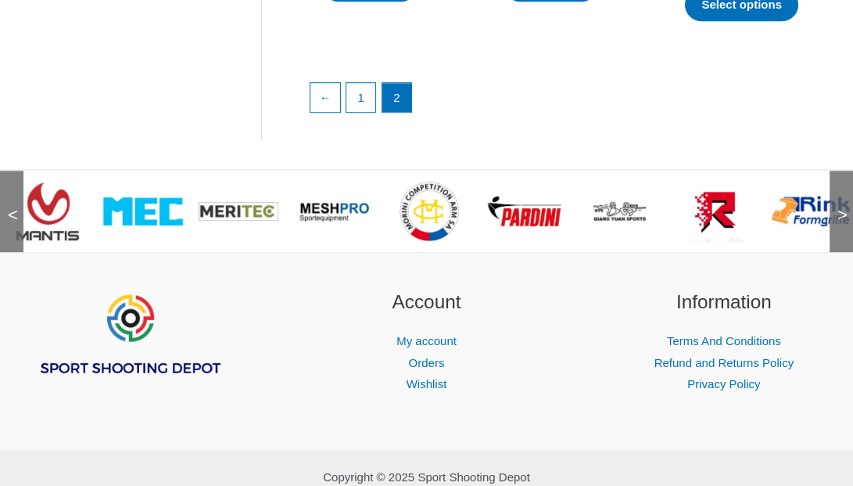
click at [159, 206] on img at bounding box center [143, 210] width 80 height 27
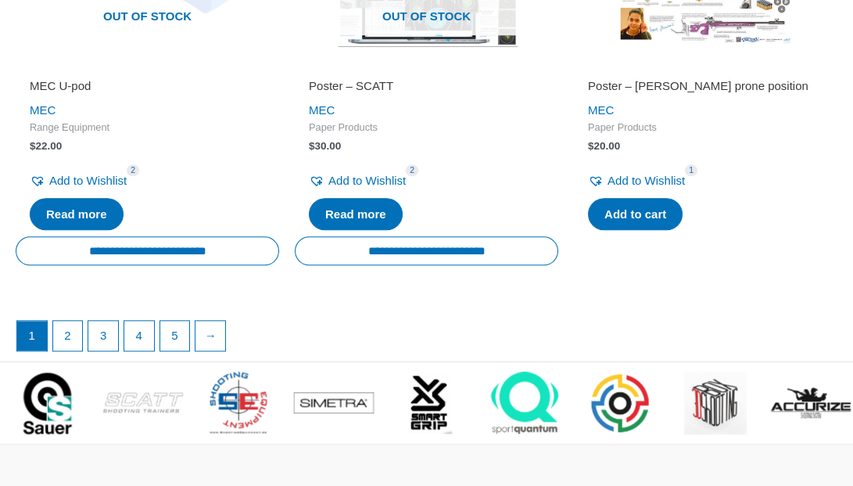
scroll to position [2732, 0]
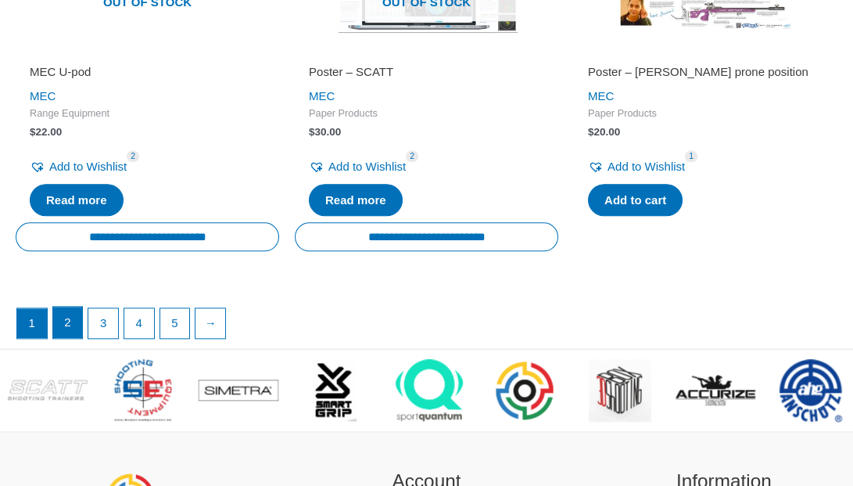
click at [78, 307] on link "2" at bounding box center [68, 322] width 30 height 31
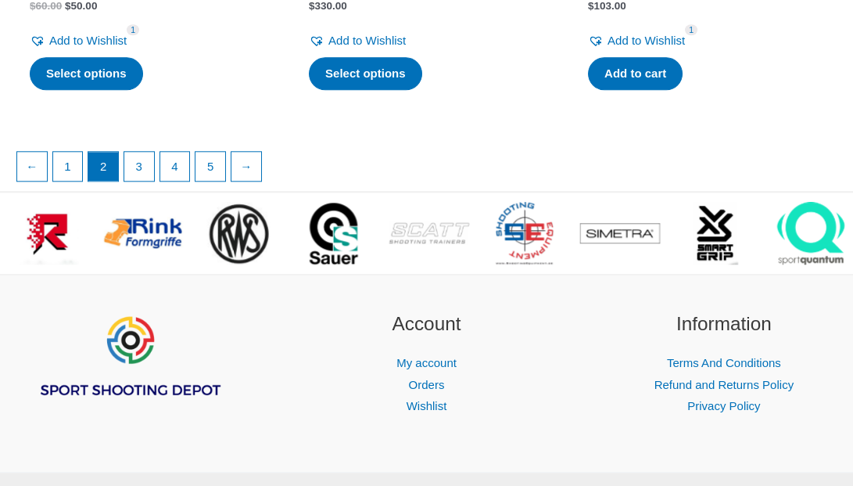
scroll to position [2730, 0]
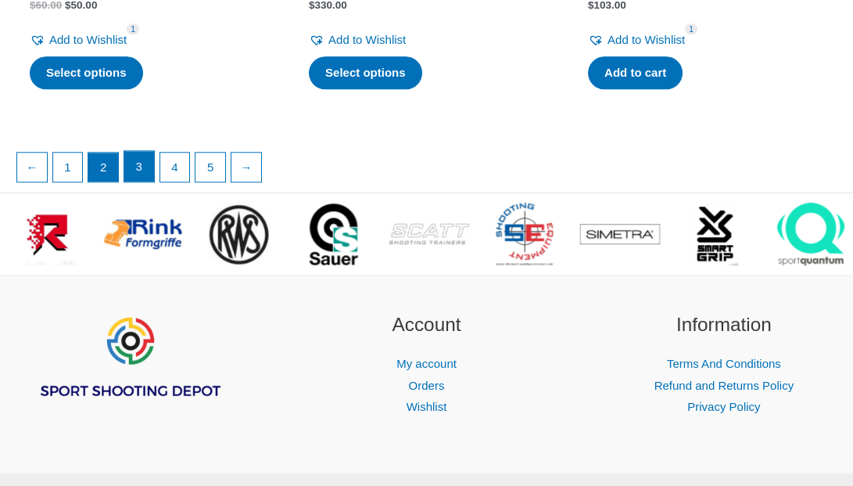
click at [142, 159] on link "3" at bounding box center [139, 166] width 30 height 31
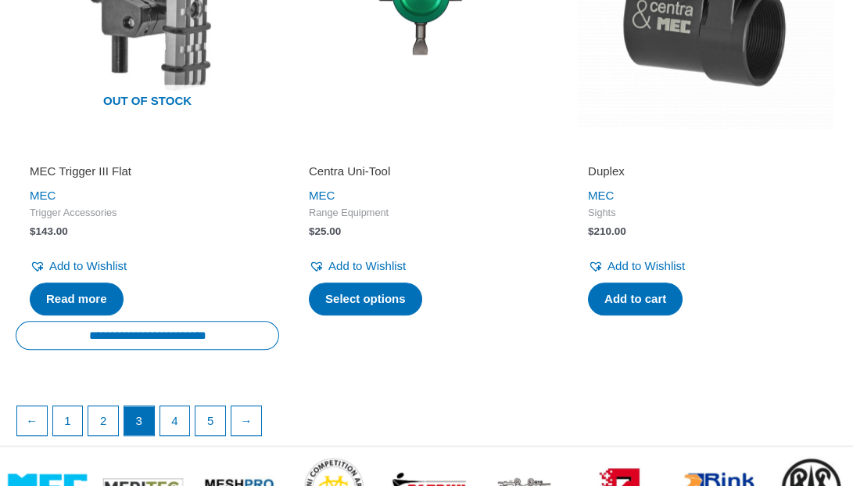
scroll to position [2505, 0]
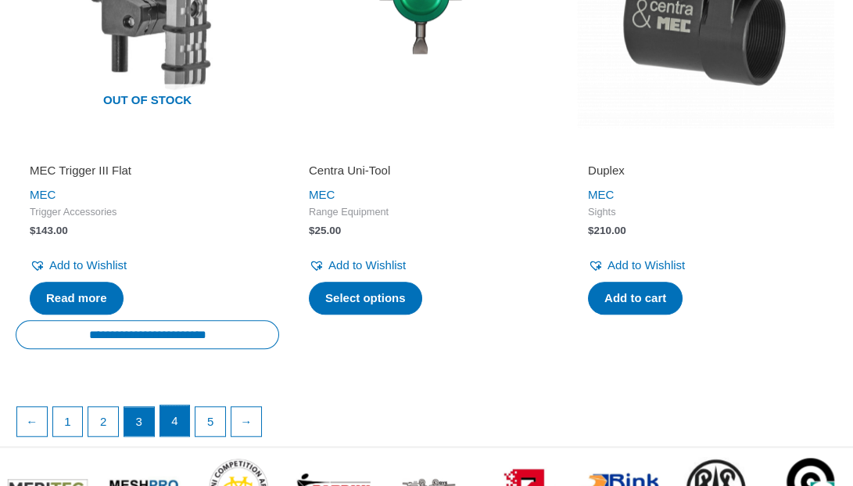
click at [178, 436] on link "4" at bounding box center [175, 420] width 30 height 31
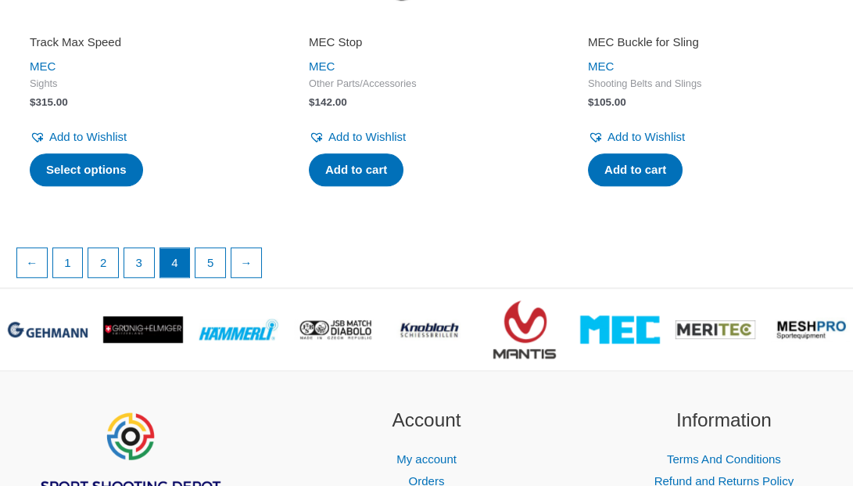
scroll to position [2611, 0]
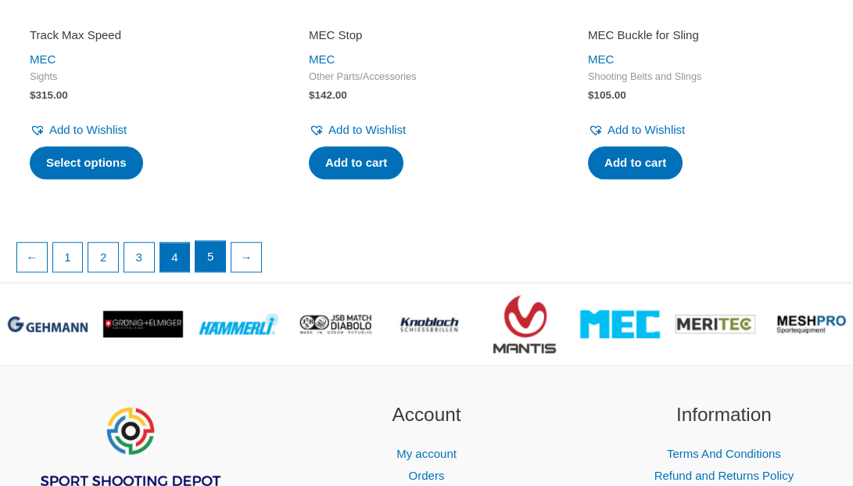
click at [213, 253] on link "5" at bounding box center [210, 256] width 30 height 31
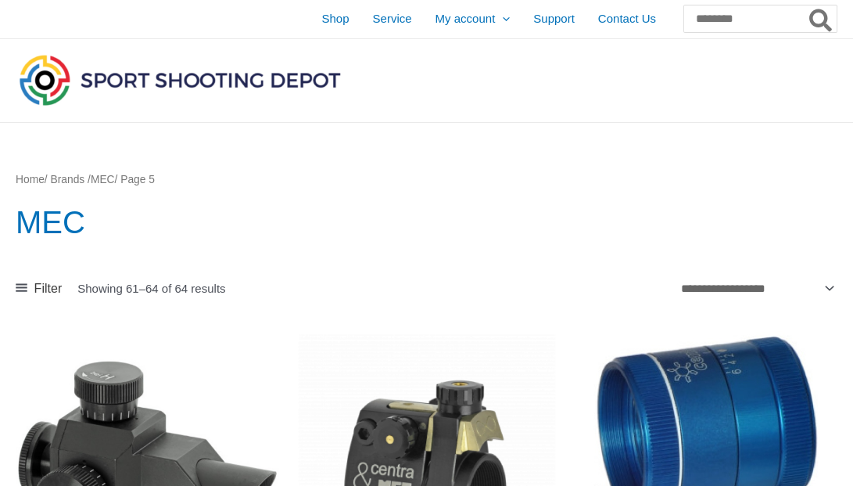
scroll to position [2, 0]
